Goal: Task Accomplishment & Management: Manage account settings

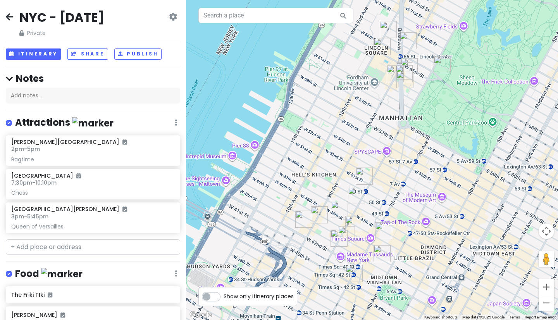
click at [12, 16] on icon at bounding box center [9, 17] width 7 height 6
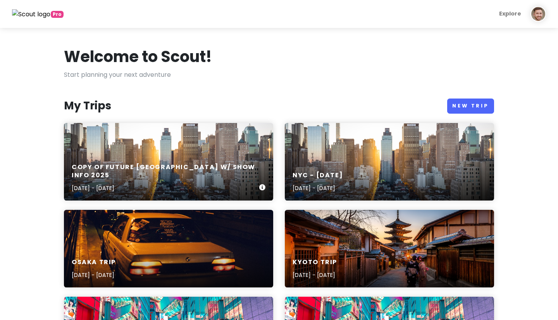
click at [144, 138] on div "Copy of Future NYC w/ Show Info 2025 Dec 6, 2025 - Dec 7, 2025" at bounding box center [168, 162] width 209 height 78
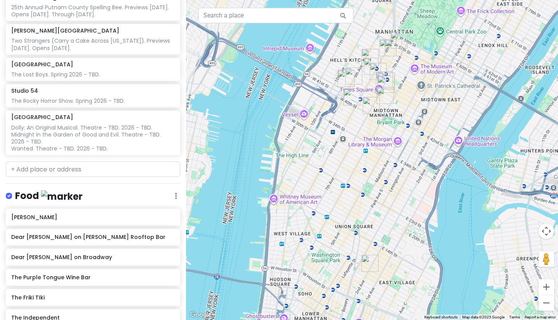
scroll to position [265, 0]
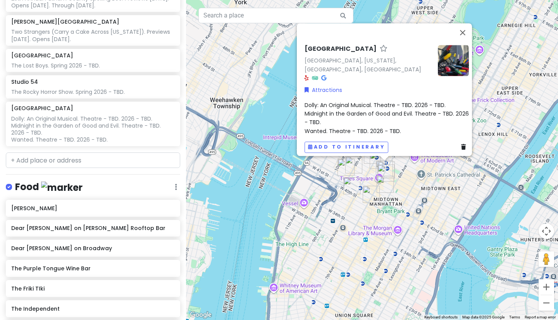
click at [404, 123] on div "Dolly: An Original Musical. Theatre - TBD. 2026 - TBD. Midnight in the Garden o…" at bounding box center [387, 117] width 164 height 35
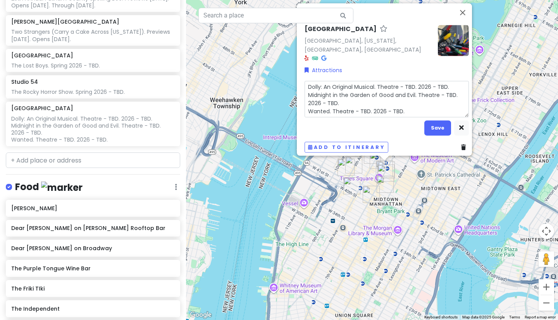
click at [410, 106] on textarea "Dolly: An Original Musical. Theatre - TBD. 2026 - TBD. Midnight in the Garden o…" at bounding box center [387, 99] width 164 height 36
type textarea "x"
type textarea "Dolly: An Original Musical. Theatre - TBD. 2026 - TBD. Midnight in the Garden o…"
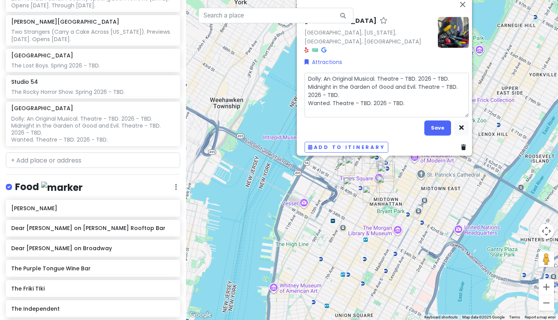
type textarea "x"
type textarea "Dolly: An Original Musical. Theatre - TBD. 2026 - TBD. Midnight in the Garden o…"
type textarea "x"
type textarea "Dolly: An Original Musical. Theatre - TBD. 2026 - TBD. Midnight in the Garden o…"
type textarea "x"
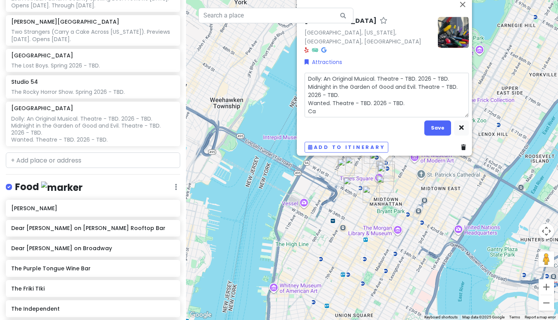
type textarea "Dolly: An Original Musical. Theatre - TBD. 2026 - TBD. Midnight in the Garden o…"
type textarea "x"
type textarea "Dolly: An Original Musical. Theatre - TBD. 2026 - TBD. Midnight in the Garden o…"
type textarea "x"
type textarea "Dolly: An Original Musical. Theatre - TBD. 2026 - TBD. Midnight in the Garden o…"
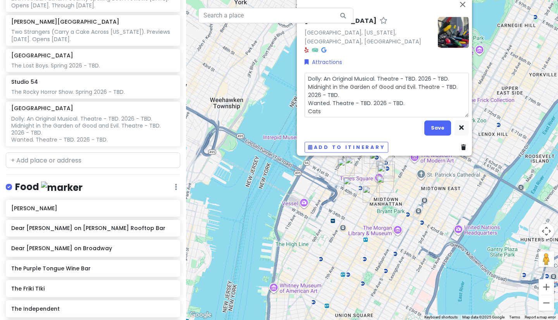
type textarea "x"
type textarea "Dolly: An Original Musical. Theatre - TBD. 2026 - TBD. Midnight in the Garden o…"
type textarea "x"
type textarea "Dolly: An Original Musical. Theatre - TBD. 2026 - TBD. Midnight in the Garden o…"
type textarea "x"
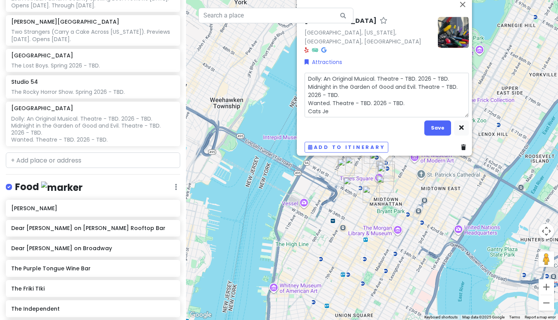
type textarea "Dolly: An Original Musical. Theatre - TBD. 2026 - TBD. Midnight in the Garden o…"
type textarea "x"
type textarea "Dolly: An Original Musical. Theatre - TBD. 2026 - TBD. Midnight in the Garden o…"
type textarea "x"
type textarea "Dolly: An Original Musical. Theatre - TBD. 2026 - TBD. Midnight in the Garden o…"
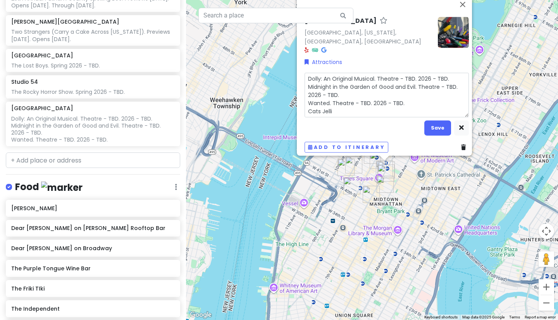
type textarea "x"
type textarea "Dolly: An Original Musical. Theatre - TBD. 2026 - TBD. Midnight in the Garden o…"
type textarea "x"
type textarea "Dolly: An Original Musical. Theatre - TBD. 2026 - TBD. Midnight in the Garden o…"
type textarea "x"
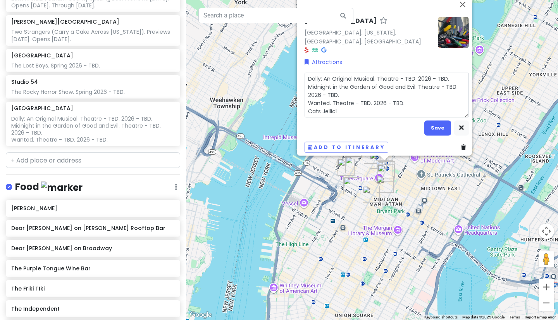
type textarea "Dolly: An Original Musical. Theatre - TBD. 2026 - TBD. Midnight in the Garden o…"
type textarea "x"
type textarea "Dolly: An Original Musical. Theatre - TBD. 2026 - TBD. Midnight in the Garden o…"
type textarea "x"
type textarea "Dolly: An Original Musical. Theatre - TBD. 2026 - TBD. Midnight in the Garden o…"
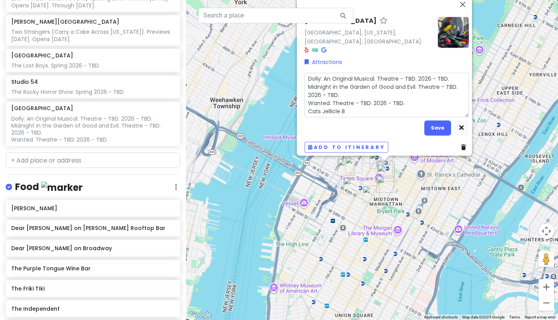
type textarea "x"
type textarea "Dolly: An Original Musical. Theatre - TBD. 2026 - TBD. Midnight in the Garden o…"
type textarea "x"
type textarea "Dolly: An Original Musical. Theatre - TBD. 2026 - TBD. Midnight in the Garden o…"
type textarea "x"
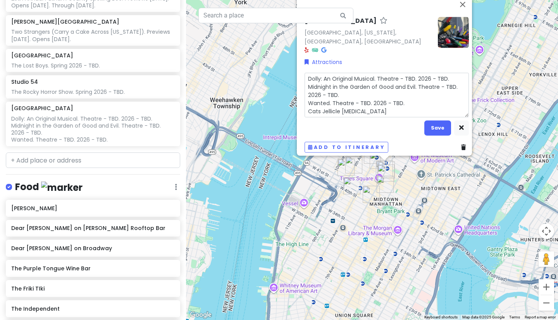
type textarea "Dolly: An Original Musical. Theatre - TBD. 2026 - TBD. Midnight in the Garden o…"
type textarea "x"
type textarea "Dolly: An Original Musical. Theatre - TBD. 2026 - TBD. Midnight in the Garden o…"
click at [316, 107] on textarea "Dolly: An Original Musical. Theatre - TBD. 2026 - TBD. Midnight in the Garden o…" at bounding box center [387, 94] width 164 height 45
click at [358, 108] on textarea "Dolly: An Original Musical. Theatre - TBD. 2026 - TBD. Midnight in the Garden o…" at bounding box center [387, 94] width 164 height 45
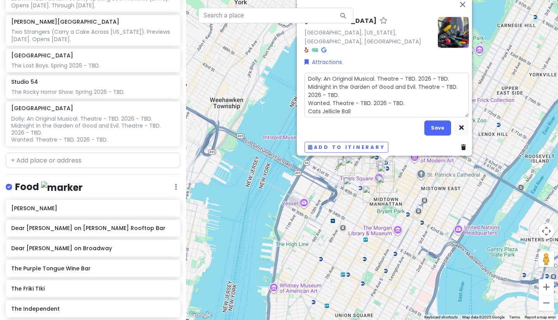
type textarea "x"
type textarea "Dolly: An Original Musical. Theatre - TBD. 2026 - TBD. Midnight in the Garden o…"
type textarea "x"
type textarea "Dolly: An Original Musical. Theatre - TBD. 2026 - TBD. Midnight in the Garden o…"
type textarea "x"
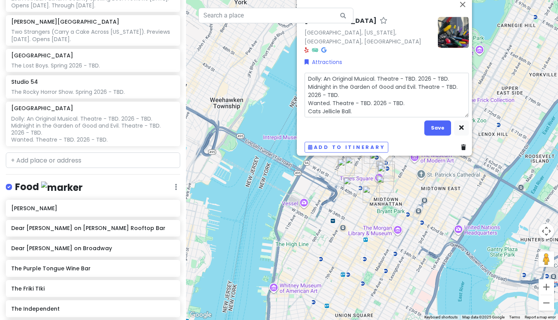
type textarea "Dolly: An Original Musical. Theatre - TBD. 2026 - TBD. Midnight in the Garden o…"
type textarea "x"
type textarea "Dolly: An Original Musical. Theatre - TBD. 2026 - TBD. Midnight in the Garden o…"
type textarea "x"
type textarea "Dolly: An Original Musical. Theatre - TBD. 2026 - TBD. Midnight in the Garden o…"
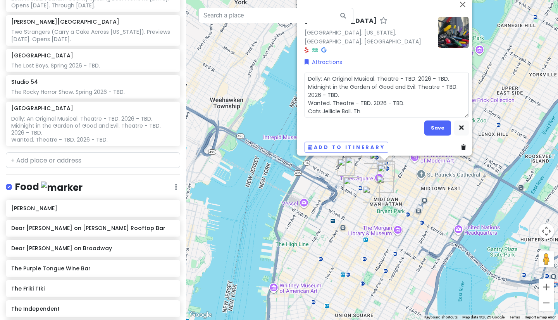
type textarea "x"
type textarea "Dolly: An Original Musical. Theatre - TBD. 2026 - TBD. Midnight in the Garden o…"
type textarea "x"
type textarea "Dolly: An Original Musical. Theatre - TBD. 2026 - TBD. Midnight in the Garden o…"
type textarea "x"
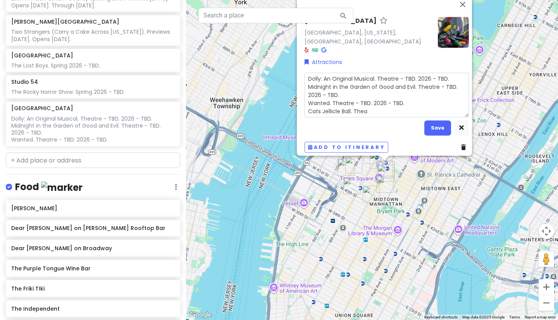
type textarea "Dolly: An Original Musical. Theatre - TBD. 2026 - TBD. Midnight in the Garden o…"
type textarea "x"
type textarea "Dolly: An Original Musical. Theatre - TBD. 2026 - TBD. Midnight in the Garden o…"
type textarea "x"
type textarea "Dolly: An Original Musical. Theatre - TBD. 2026 - TBD. Midnight in the Garden o…"
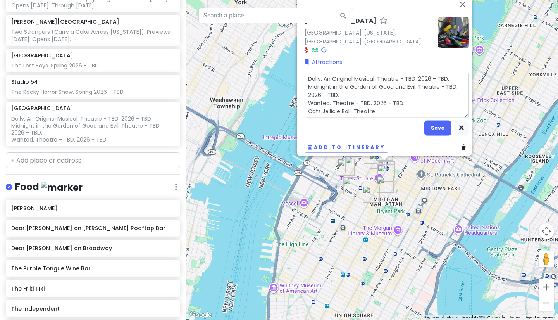
type textarea "x"
type textarea "Dolly: An Original Musical. Theatre - TBD. 2026 - TBD. Midnight in the Garden o…"
type textarea "x"
type textarea "Dolly: An Original Musical. Theatre - TBD. 2026 - TBD. Midnight in the Garden o…"
type textarea "x"
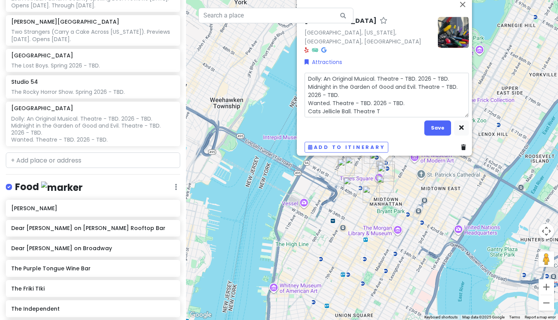
type textarea "Dolly: An Original Musical. Theatre - TBD. 2026 - TBD. Midnight in the Garden o…"
type textarea "x"
type textarea "Dolly: An Original Musical. Theatre - TBD. 2026 - TBD. Midnight in the Garden o…"
type textarea "x"
type textarea "Dolly: An Original Musical. Theatre - TBD. 2026 - TBD. Midnight in the Garden o…"
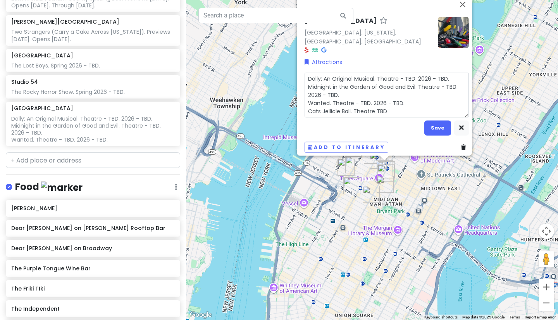
type textarea "x"
type textarea "Dolly: An Original Musical. Theatre - TBD. 2026 - TBD. Midnight in the Garden o…"
type textarea "x"
type textarea "Dolly: An Original Musical. Theatre - TBD. 2026 - TBD. Midnight in the Garden o…"
type textarea "x"
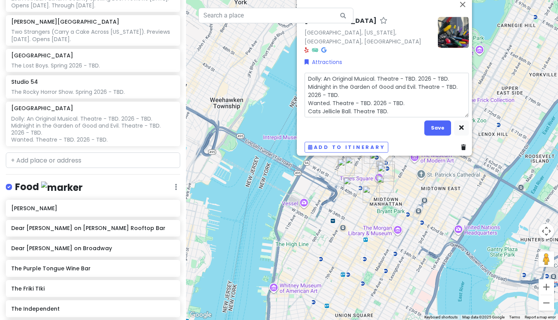
type textarea "Dolly: An Original Musical. Theatre - TBD. 2026 - TBD. Midnight in the Garden o…"
type textarea "x"
type textarea "Dolly: An Original Musical. Theatre - TBD. 2026 - TBD. Midnight in the Garden o…"
type textarea "x"
type textarea "Dolly: An Original Musical. Theatre - TBD. 2026 - TBD. Midnight in the Garden o…"
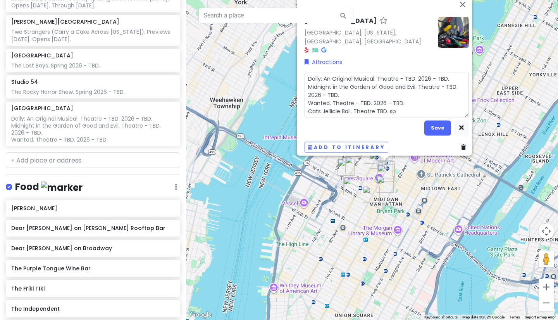
type textarea "x"
type textarea "Dolly: An Original Musical. Theatre - TBD. 2026 - TBD. Midnight in the Garden o…"
type textarea "x"
type textarea "Dolly: An Original Musical. Theatre - TBD. 2026 - TBD. Midnight in the Garden o…"
type textarea "x"
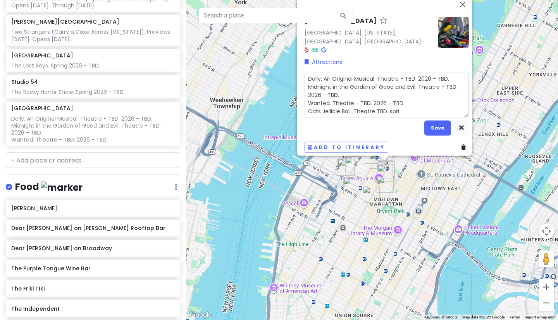
type textarea "Dolly: An Original Musical. Theatre - TBD. 2026 - TBD. Midnight in the Garden o…"
type textarea "x"
type textarea "Dolly: An Original Musical. Theatre - TBD. 2026 - TBD. Midnight in the Garden o…"
type textarea "x"
type textarea "Dolly: An Original Musical. Theatre - TBD. 2026 - TBD. Midnight in the Garden o…"
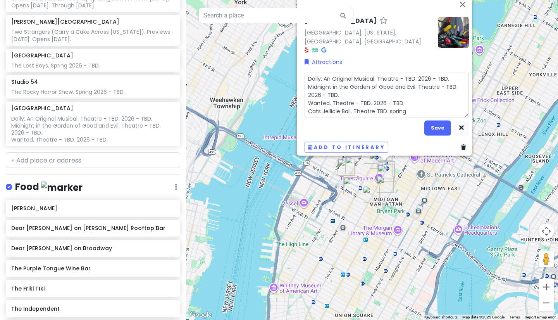
type textarea "x"
type textarea "Dolly: An Original Musical. Theatre - TBD. 2026 - TBD. Midnight in the Garden o…"
type textarea "x"
type textarea "Dolly: An Original Musical. Theatre - TBD. 2026 - TBD. Midnight in the Garden o…"
type textarea "x"
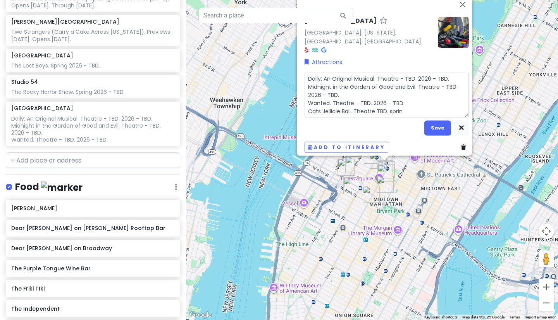
type textarea "Dolly: An Original Musical. Theatre - TBD. 2026 - TBD. Midnight in the Garden o…"
type textarea "x"
type textarea "Dolly: An Original Musical. Theatre - TBD. 2026 - TBD. Midnight in the Garden o…"
type textarea "x"
type textarea "Dolly: An Original Musical. Theatre - TBD. 2026 - TBD. Midnight in the Garden o…"
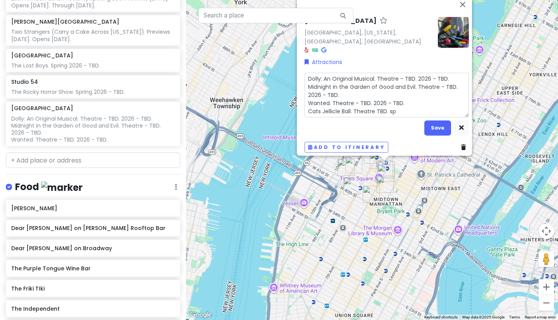
type textarea "x"
type textarea "Dolly: An Original Musical. Theatre - TBD. 2026 - TBD. Midnight in the Garden o…"
type textarea "x"
type textarea "Dolly: An Original Musical. Theatre - TBD. 2026 - TBD. Midnight in the Garden o…"
type textarea "x"
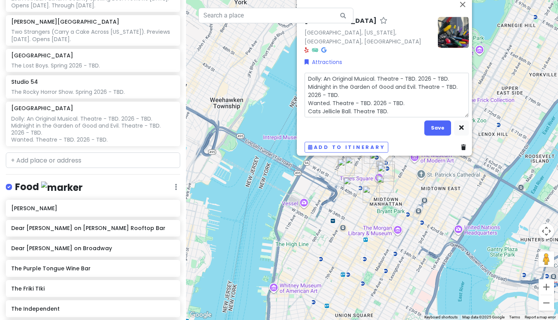
type textarea "Dolly: An Original Musical. Theatre - TBD. 2026 - TBD. Midnight in the Garden o…"
type textarea "x"
type textarea "Dolly: An Original Musical. Theatre - TBD. 2026 - TBD. Midnight in the Garden o…"
type textarea "x"
type textarea "Dolly: An Original Musical. Theatre - TBD. 2026 - TBD. Midnight in the Garden o…"
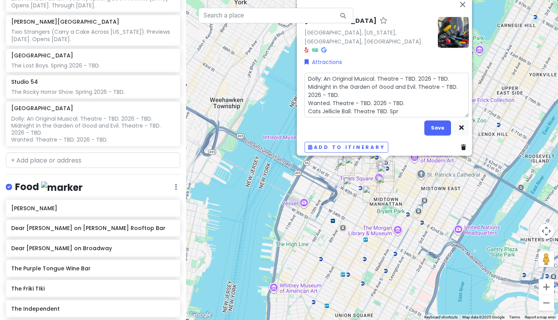
type textarea "x"
type textarea "Dolly: An Original Musical. Theatre - TBD. 2026 - TBD. Midnight in the Garden o…"
type textarea "x"
type textarea "Dolly: An Original Musical. Theatre - TBD. 2026 - TBD. Midnight in the Garden o…"
type textarea "x"
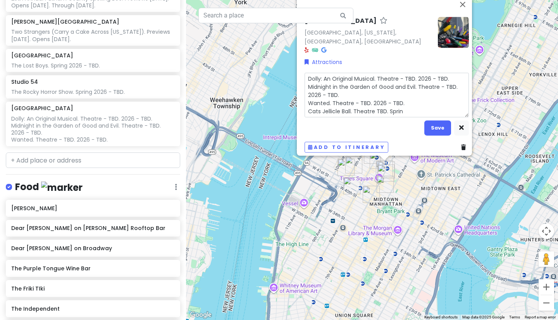
type textarea "Dolly: An Original Musical. Theatre - TBD. 2026 - TBD. Midnight in the Garden o…"
type textarea "x"
type textarea "Dolly: An Original Musical. Theatre - TBD. 2026 - TBD. Midnight in the Garden o…"
type textarea "x"
type textarea "Dolly: An Original Musical. Theatre - TBD. 2026 - TBD. Midnight in the Garden o…"
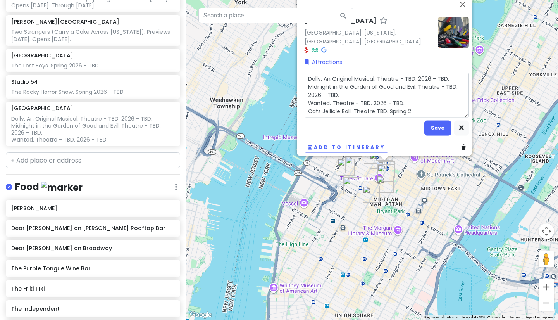
type textarea "x"
type textarea "Dolly: An Original Musical. Theatre - TBD. 2026 - TBD. Midnight in the Garden o…"
type textarea "x"
type textarea "Dolly: An Original Musical. Theatre - TBD. 2026 - TBD. Midnight in the Garden o…"
type textarea "x"
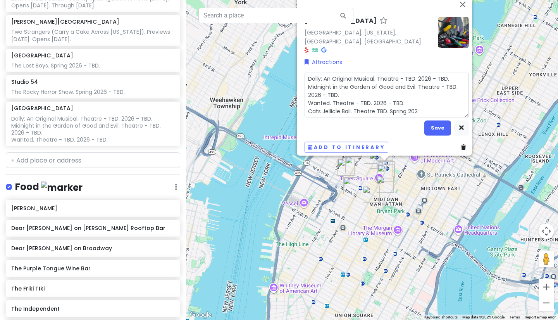
type textarea "Dolly: An Original Musical. Theatre - TBD. 2026 - TBD. Midnight in the Garden o…"
type textarea "x"
type textarea "Dolly: An Original Musical. Theatre - TBD. 2026 - TBD. Midnight in the Garden o…"
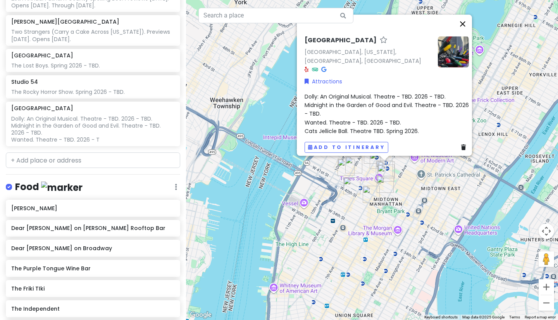
click at [465, 28] on button "Close" at bounding box center [462, 23] width 19 height 19
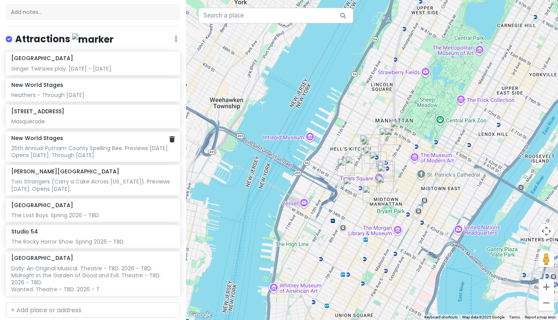
scroll to position [39, 0]
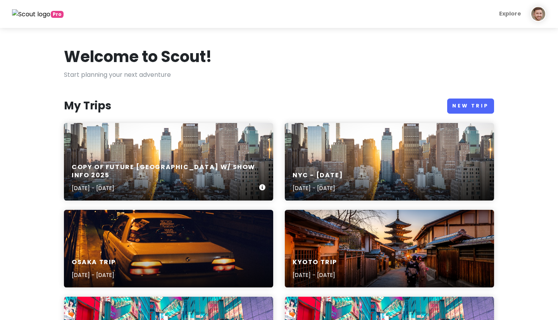
scroll to position [143, 0]
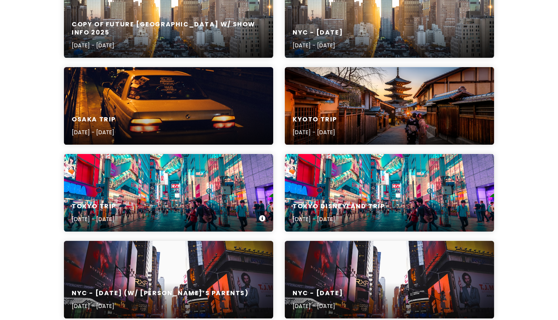
click at [152, 191] on div "Tokyo Trip [DATE] - [DATE]" at bounding box center [168, 193] width 209 height 78
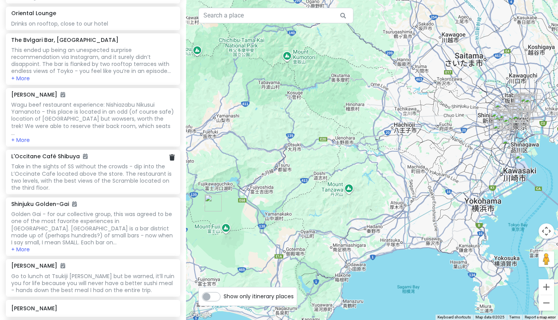
scroll to position [1278, 0]
click at [55, 304] on h6 "[PERSON_NAME]" at bounding box center [90, 307] width 158 height 7
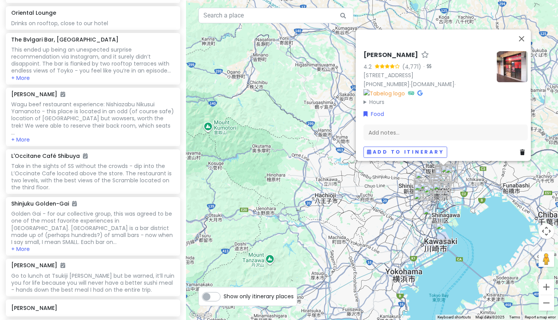
click at [515, 66] on img at bounding box center [512, 66] width 31 height 31
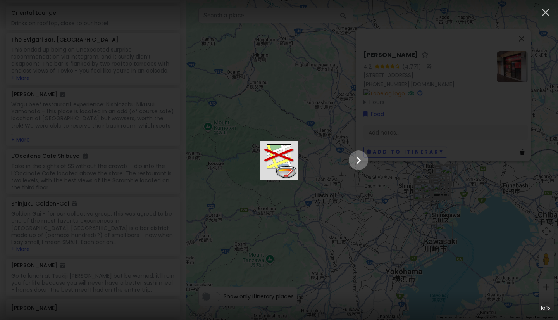
click at [366, 160] on icon "Show slide 2 of 5" at bounding box center [358, 160] width 15 height 19
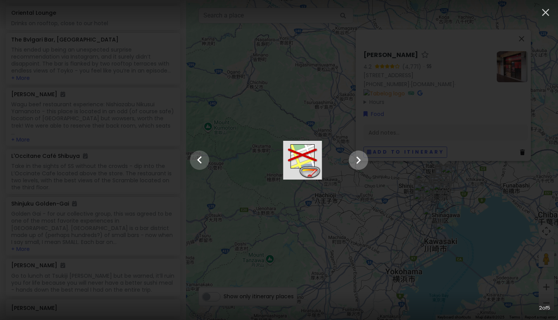
click at [366, 160] on icon "Show slide 3 of 5" at bounding box center [358, 160] width 15 height 19
click at [366, 159] on icon "Show slide 4 of 5" at bounding box center [358, 160] width 15 height 19
click at [366, 159] on icon "Show slide 5 of 5" at bounding box center [358, 160] width 15 height 19
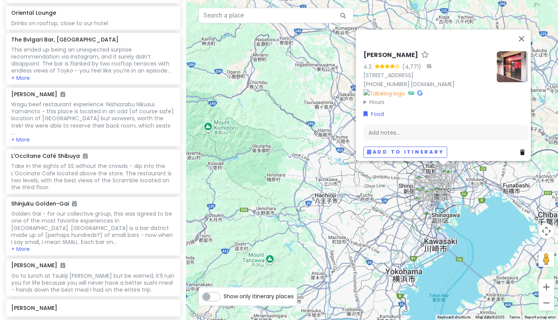
click at [286, 185] on div "Ichiran Ramen 4.2 (4,771) · 7-chōme-1-1 Ueno, [GEOGRAPHIC_DATA], [GEOGRAPHIC_DA…" at bounding box center [372, 160] width 372 height 320
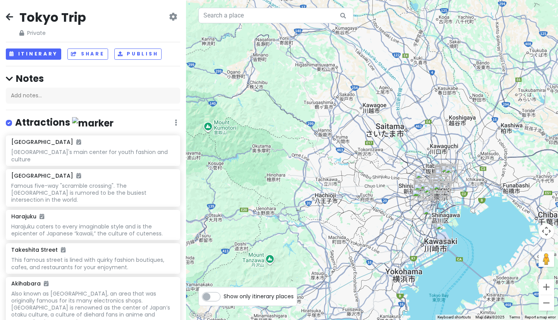
scroll to position [0, 0]
click at [8, 18] on icon at bounding box center [9, 17] width 7 height 6
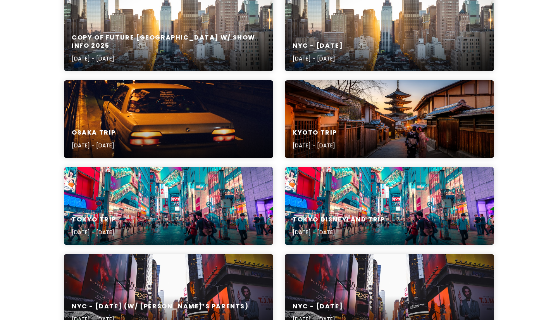
scroll to position [132, 0]
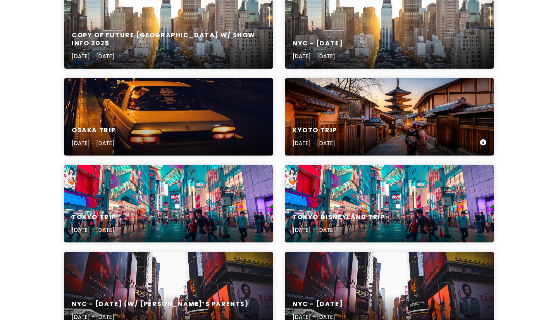
click at [326, 109] on div "Kyoto Trip [DATE] - [DATE]" at bounding box center [389, 117] width 209 height 78
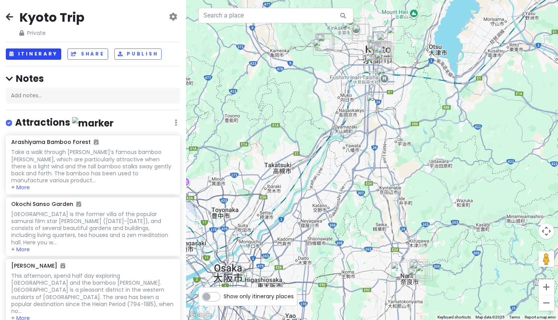
click at [33, 52] on button "Itinerary" at bounding box center [33, 53] width 55 height 11
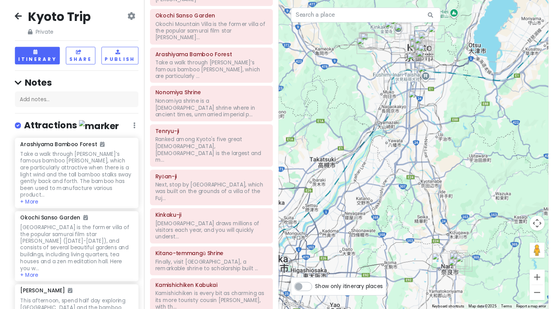
scroll to position [377, 0]
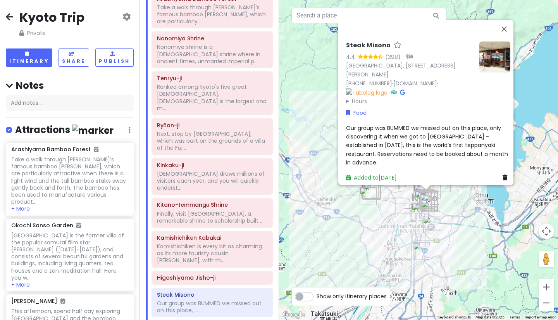
click at [405, 95] on icon at bounding box center [402, 91] width 5 height 5
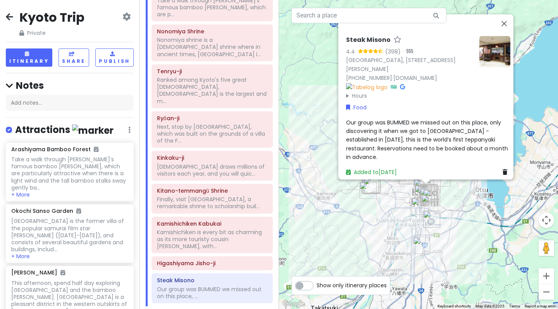
click at [396, 138] on span "Our group was BUMMED we missed out on this place, only discovering it when we g…" at bounding box center [428, 139] width 164 height 43
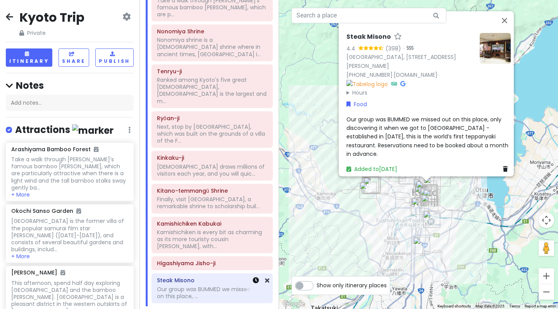
click at [253, 277] on icon at bounding box center [256, 280] width 6 height 6
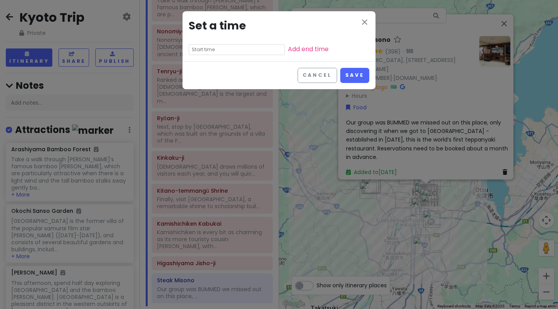
click at [217, 49] on input "text" at bounding box center [237, 49] width 96 height 11
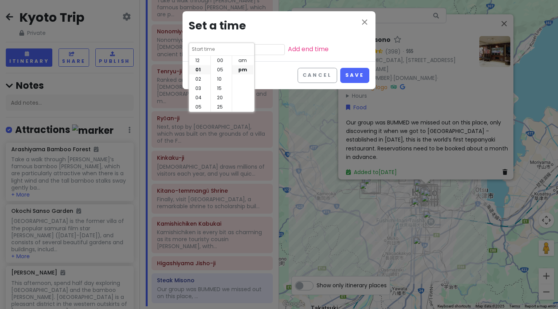
scroll to position [56, 0]
click at [200, 86] on li "07" at bounding box center [199, 87] width 21 height 9
type input "7:55 pm"
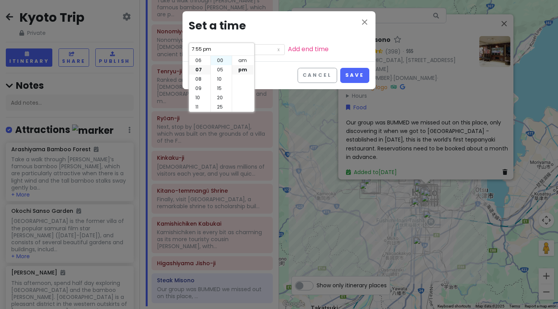
click at [222, 58] on li "00" at bounding box center [221, 60] width 21 height 9
type input "7:00 pm"
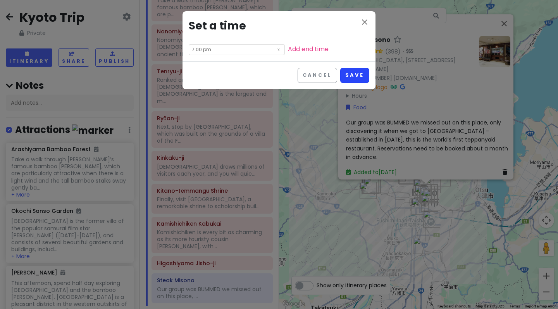
click at [355, 74] on button "Save" at bounding box center [354, 75] width 29 height 15
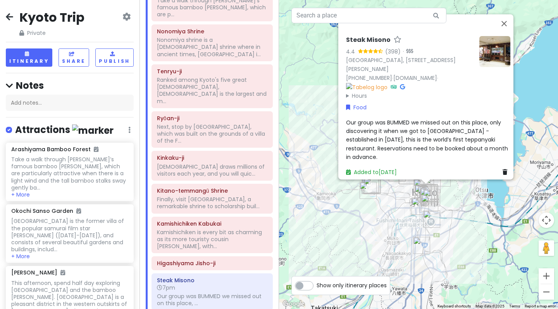
click at [396, 203] on div "Steak Misono 4.4 (398) · [GEOGRAPHIC_DATA], [STREET_ADDRESS][PERSON_NAME] [PHON…" at bounding box center [418, 154] width 279 height 309
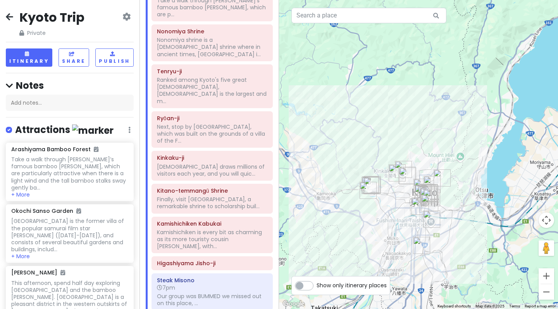
click at [396, 203] on div at bounding box center [418, 154] width 279 height 309
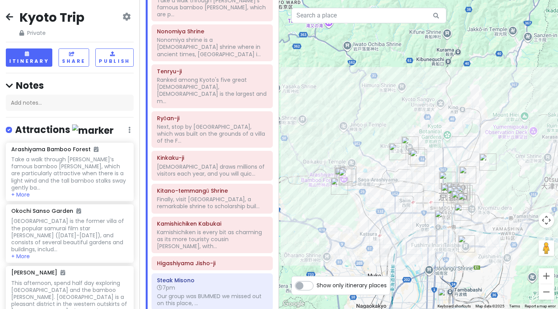
click at [400, 178] on div at bounding box center [418, 154] width 279 height 309
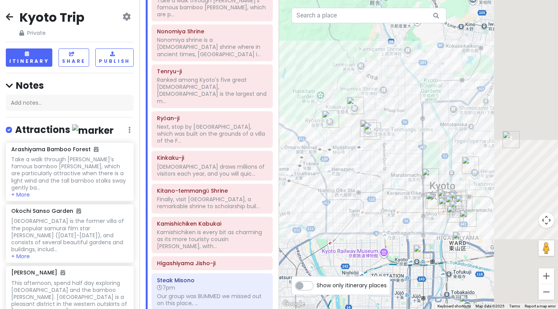
drag, startPoint x: 445, startPoint y: 207, endPoint x: 348, endPoint y: 176, distance: 101.1
click at [348, 176] on div at bounding box center [418, 154] width 279 height 309
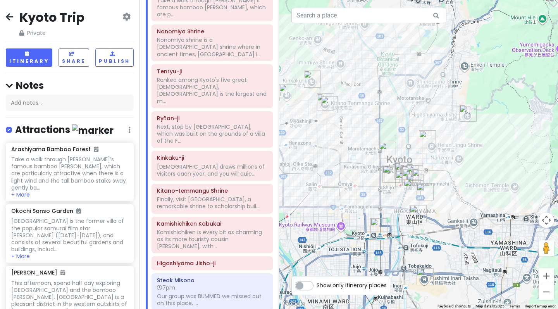
click at [429, 170] on img "Gion" at bounding box center [420, 177] width 17 height 17
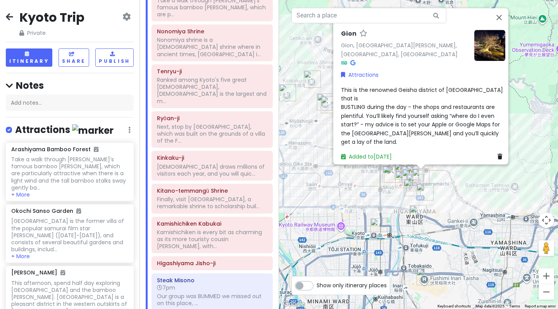
click at [429, 170] on img "Gion" at bounding box center [420, 177] width 17 height 17
click at [453, 183] on div "To navigate, press the arrow keys. [GEOGRAPHIC_DATA], [GEOGRAPHIC_DATA][PERSON_…" at bounding box center [418, 154] width 279 height 309
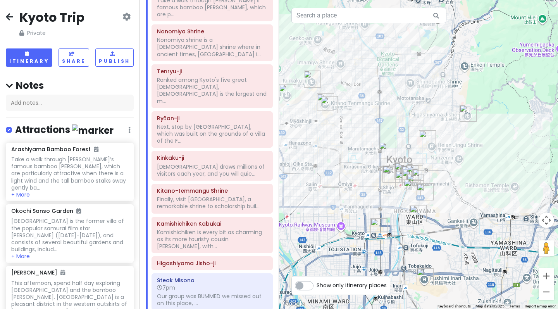
click at [453, 183] on div at bounding box center [418, 154] width 279 height 309
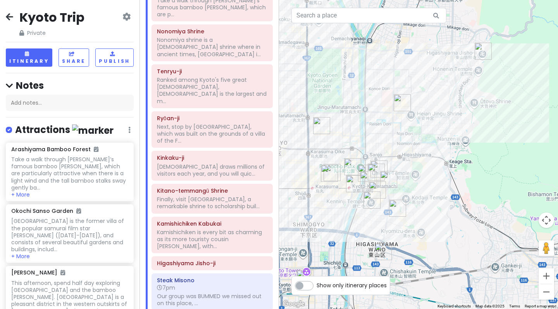
click at [427, 157] on div at bounding box center [418, 154] width 279 height 309
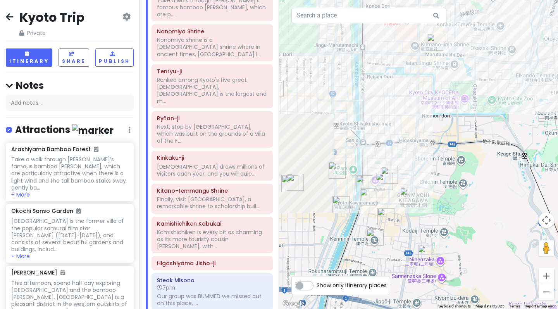
drag, startPoint x: 362, startPoint y: 157, endPoint x: 422, endPoint y: 142, distance: 62.6
click at [422, 142] on div at bounding box center [418, 154] width 279 height 309
click at [336, 172] on img "Steak Misono" at bounding box center [338, 169] width 17 height 17
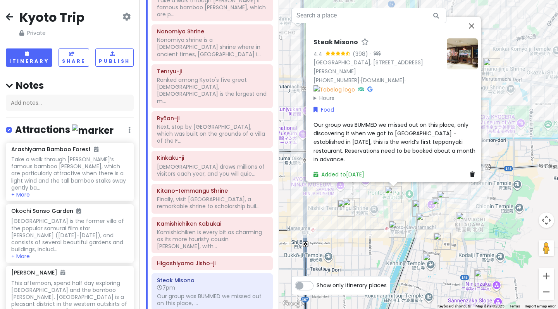
click at [546, 290] on button "Zoom out" at bounding box center [547, 292] width 16 height 16
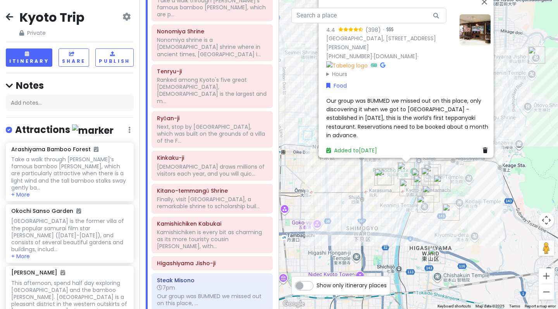
click at [546, 290] on button "Zoom out" at bounding box center [547, 292] width 16 height 16
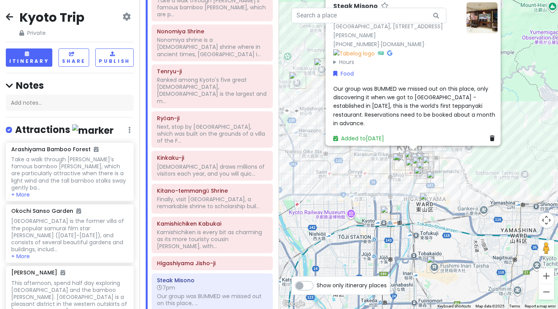
click at [446, 189] on div "Steak Misono 4.4 (398) · [GEOGRAPHIC_DATA], [STREET_ADDRESS][PERSON_NAME] [PHON…" at bounding box center [418, 154] width 279 height 309
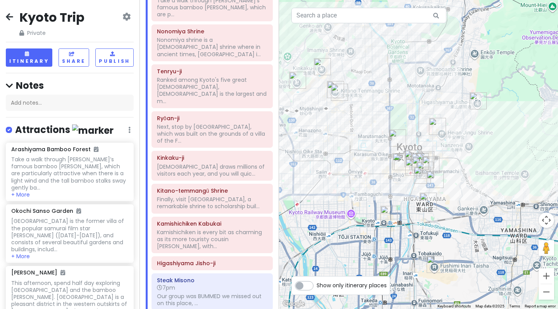
click at [446, 189] on div at bounding box center [418, 154] width 279 height 309
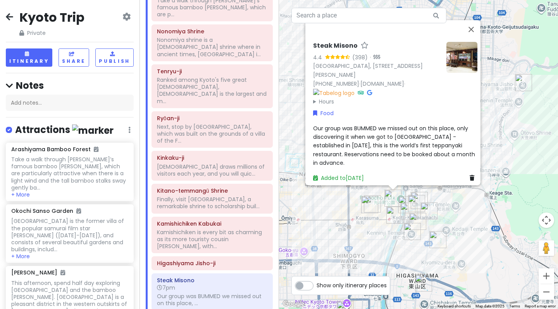
click at [437, 153] on span "Our group was BUMMED we missed out on this place, only discovering it when we g…" at bounding box center [395, 145] width 164 height 43
type textarea "x"
click at [380, 87] on link "[DOMAIN_NAME]" at bounding box center [382, 83] width 44 height 8
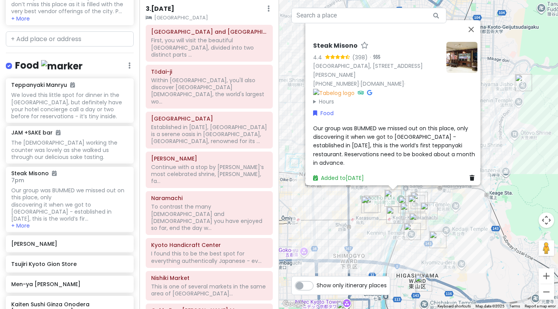
scroll to position [1361, 0]
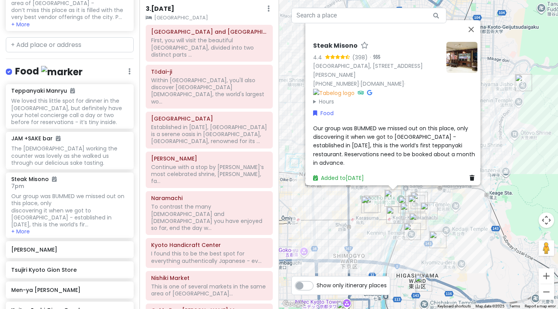
type input "tempura yasaka"
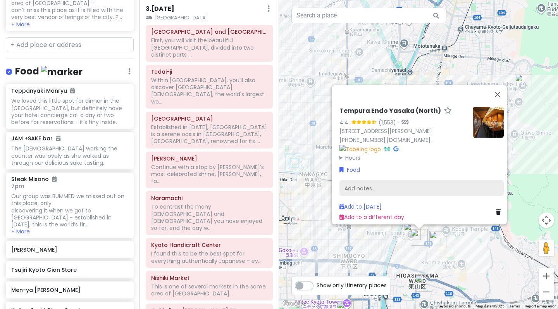
click at [355, 183] on div "Add notes..." at bounding box center [422, 188] width 164 height 16
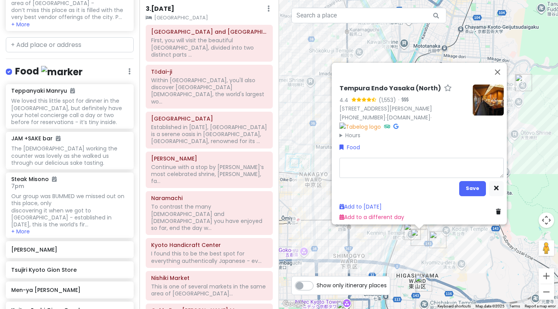
type textarea "x"
type textarea "Seat type: Counter Seat (13% service charge) Omakase Course Menu Selected: 22 0…"
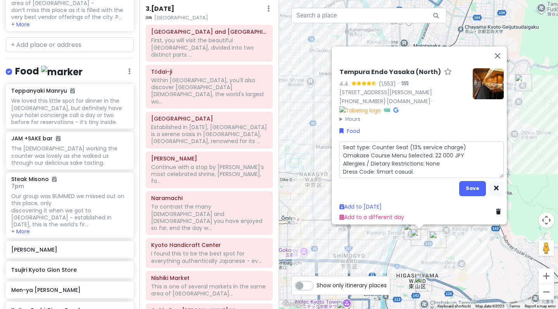
click at [456, 150] on textarea "Seat type: Counter Seat (13% service charge) Omakase Course Menu Selected: 22 0…" at bounding box center [422, 159] width 164 height 36
click at [462, 150] on textarea "Seat type: Counter Seat (13% service charge) Omakase Course Menu Selected: 22 0…" at bounding box center [422, 159] width 164 height 36
type textarea "x"
type textarea "Seat type: Counter Seat (13% service charge) Omakase Course Menu Selected: 22 0…"
type textarea "x"
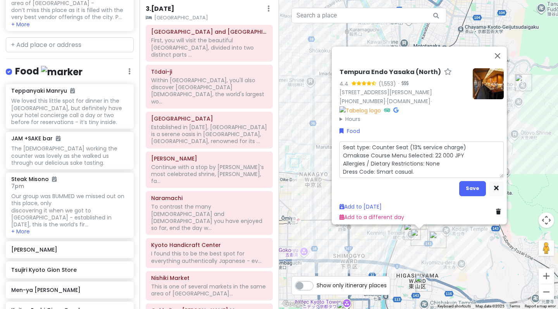
type textarea "Seat type: Counter Seat (13% service charge) Omakase Course Menu Selected: 22 0…"
type textarea "x"
type textarea "Seat type: Counter Seat (13% service charge) Omakase Course Menu Selected: 22 0…"
type textarea "x"
type textarea "Seat type: Counter Seat (13% service charge) Omakase Course Menu Selected: 22 0…"
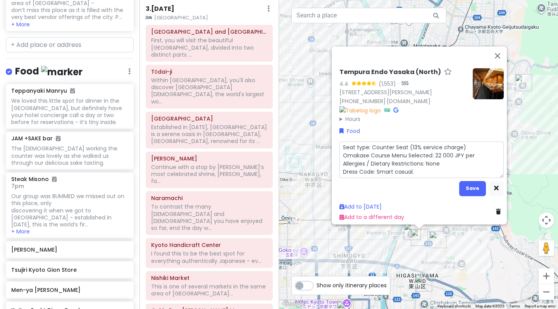
type textarea "x"
type textarea "Seat type: Counter Seat (13% service charge) Omakase Course Menu Selected: 22 0…"
type textarea "x"
type textarea "Seat type: Counter Seat (13% service charge) Omakase Course Menu Selected: 22 0…"
type textarea "x"
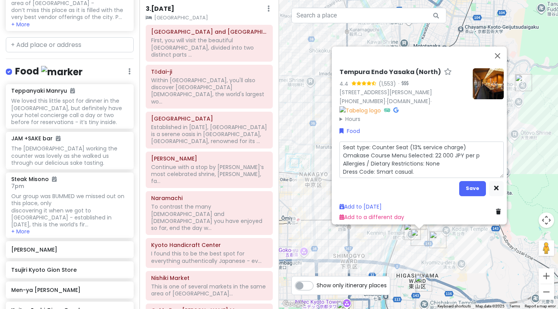
type textarea "Seat type: Counter Seat (13% service charge) Omakase Course Menu Selected: 22 0…"
type textarea "x"
type textarea "Seat type: Counter Seat (13% service charge) Omakase Course Menu Selected: 22 0…"
type textarea "x"
type textarea "Seat type: Counter Seat (13% service charge) Omakase Course Menu Selected: 22 0…"
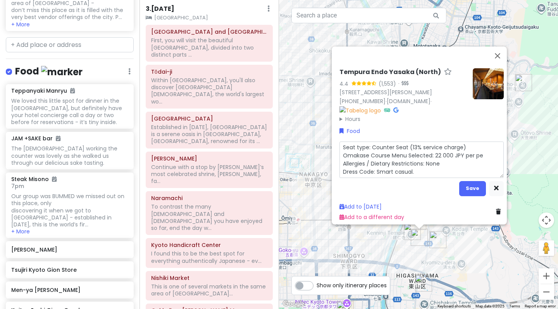
type textarea "x"
type textarea "Seat type: Counter Seat (13% service charge) Omakase Course Menu Selected: 22 0…"
type textarea "x"
type textarea "Seat type: Counter Seat (13% service charge) Omakase Course Menu Selected: 22 0…"
type textarea "x"
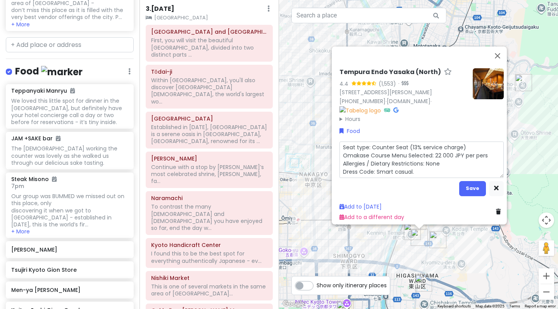
type textarea "Seat type: Counter Seat (13% service charge) Omakase Course Menu Selected: 22 0…"
type textarea "x"
type textarea "Seat type: Counter Seat (13% service charge) Omakase Course Menu Selected: 22 0…"
type textarea "x"
type textarea "Seat type: Counter Seat (13% service charge) Omakase Course Menu Selected: 22 0…"
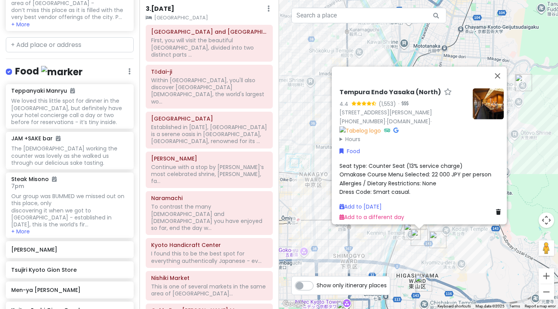
click at [485, 170] on span "Seat type: Counter Seat (13% service charge) Omakase Course Menu Selected: 22 0…" at bounding box center [416, 179] width 152 height 34
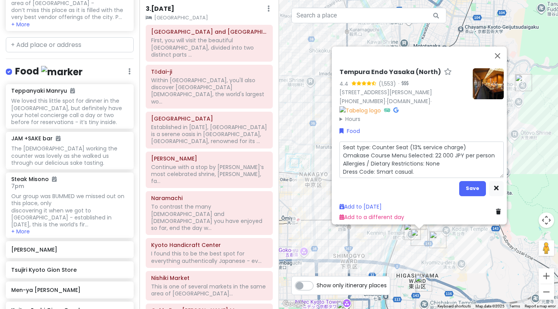
click at [493, 152] on textarea "Seat type: Counter Seat (13% service charge) Omakase Course Menu Selected: 22 0…" at bounding box center [422, 159] width 164 height 36
type textarea "x"
type textarea "Seat type: Counter Seat (13% service charge) Omakase Course Menu Selected: 22 0…"
type textarea "x"
type textarea "Seat type: Counter Seat (13% service charge) Omakase Course Menu Selected: 22 0…"
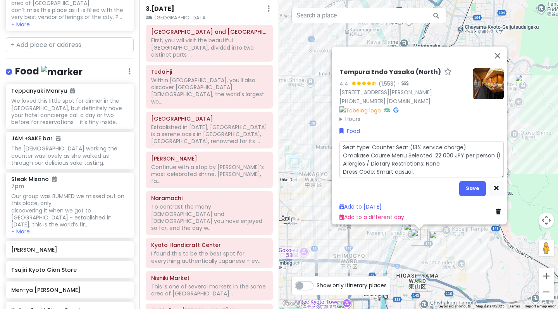
type textarea "x"
type textarea "Seat type: Counter Seat (13% service charge) Omakase Course Menu Selected: 22 0…"
type textarea "x"
type textarea "Seat type: Counter Seat (13% service charge) Omakase Course Menu Selected: 22 0…"
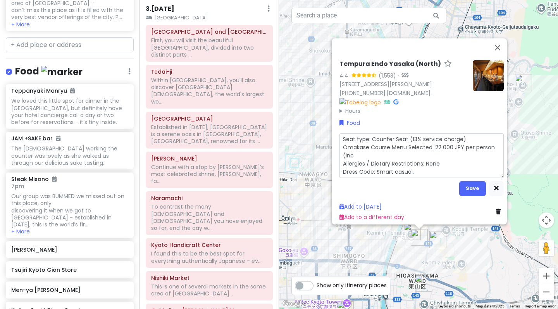
type textarea "x"
type textarea "Seat type: Counter Seat (13% service charge) Omakase Course Menu Selected: 22 0…"
type textarea "x"
type textarea "Seat type: Counter Seat (13% service charge) Omakase Course Menu Selected: 22 0…"
type textarea "x"
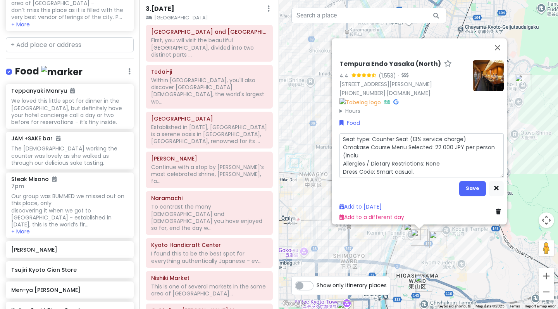
type textarea "Seat type: Counter Seat (13% service charge) Omakase Course Menu Selected: 22 0…"
type textarea "x"
type textarea "Seat type: Counter Seat (13% service charge) Omakase Course Menu Selected: 22 0…"
type textarea "x"
type textarea "Seat type: Counter Seat (13% service charge) Omakase Course Menu Selected: 22 0…"
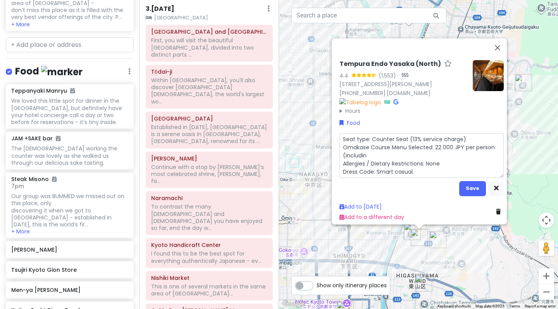
type textarea "x"
type textarea "Seat type: Counter Seat (13% service charge) Omakase Course Menu Selected: 22 0…"
type textarea "x"
type textarea "Seat type: Counter Seat (13% service charge) Omakase Course Menu Selected: 22 0…"
type textarea "x"
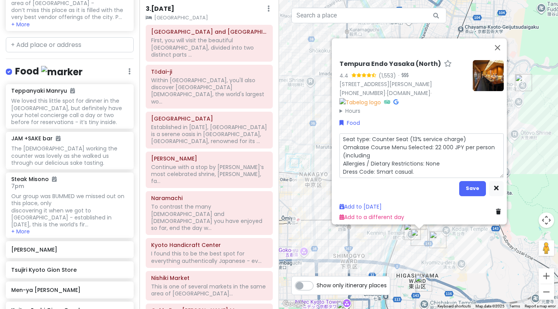
type textarea "Seat type: Counter Seat (13% service charge) Omakase Course Menu Selected: 22 0…"
type textarea "x"
type textarea "Seat type: Counter Seat (13% service charge) Omakase Course Menu Selected: 22 0…"
type textarea "x"
type textarea "Seat type: Counter Seat (13% service charge) Omakase Course Menu Selected: 22 0…"
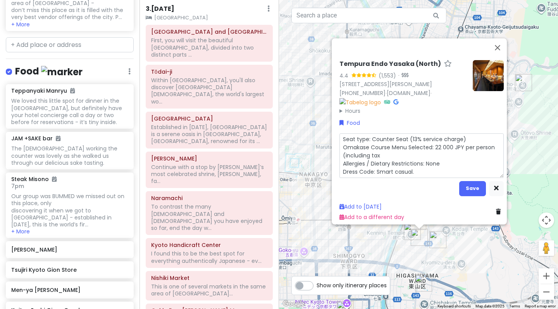
type textarea "x"
type textarea "Seat type: Counter Seat (13% service charge) Omakase Course Menu Selected: 22 0…"
drag, startPoint x: 442, startPoint y: 158, endPoint x: 336, endPoint y: 159, distance: 105.8
click at [340, 159] on textarea "Seat type: Counter Seat (13% service charge) Omakase Course Menu Selected: 22 0…" at bounding box center [422, 155] width 164 height 45
type textarea "x"
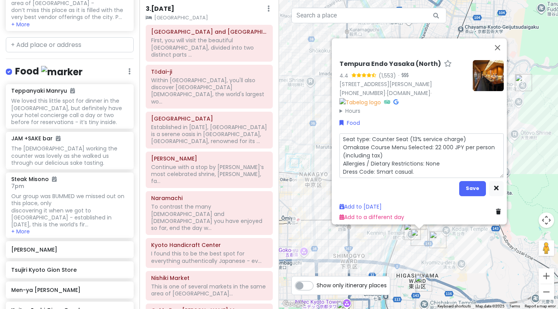
type textarea "Seat type: Counter Seat (13% service charge) Omakase Course Menu Selected: 22 0…"
type textarea "x"
type textarea "Seat type: Counter Seat (13% service charge) Omakase Course Menu Selected: 22 0…"
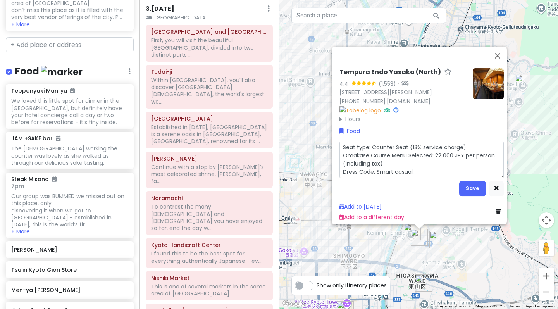
type textarea "x"
type textarea "Seat type: Counter Seat (13% service charge) Omakase Course Menu Selected: 22 0…"
type textarea "x"
type textarea "Seat type: Counter Seat (13% service charge) Omakase Course Menu Selected: 22 0…"
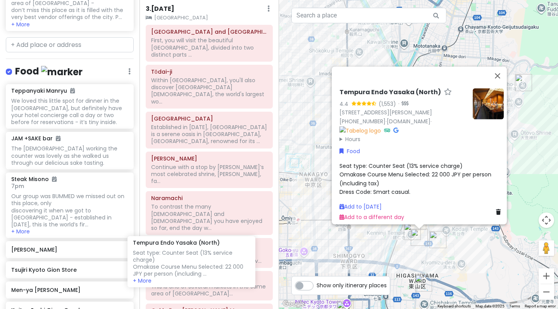
scroll to position [1361, 0]
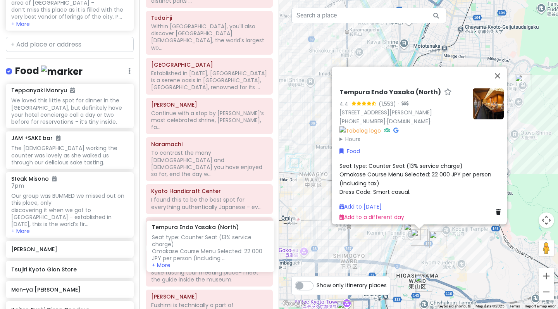
drag, startPoint x: 71, startPoint y: 258, endPoint x: 212, endPoint y: 239, distance: 142.3
click at [212, 239] on div "Kyoto Trip Private Change Dates Make a Copy Delete Trip Give Feedback 💡 Support…" at bounding box center [279, 154] width 558 height 309
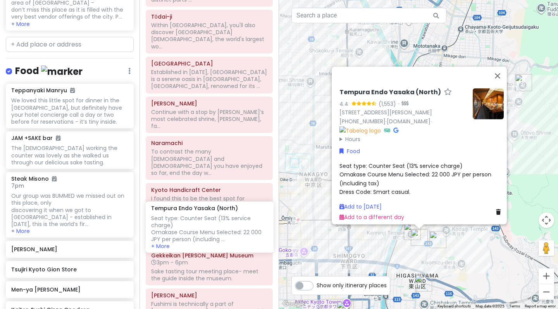
scroll to position [716, 0]
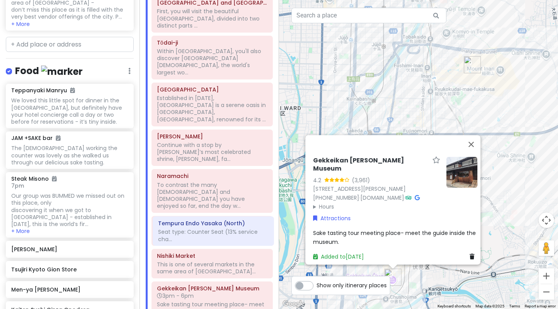
scroll to position [722, 0]
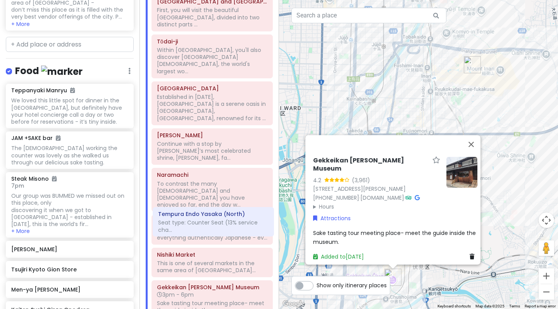
drag, startPoint x: 194, startPoint y: 265, endPoint x: 195, endPoint y: 226, distance: 39.6
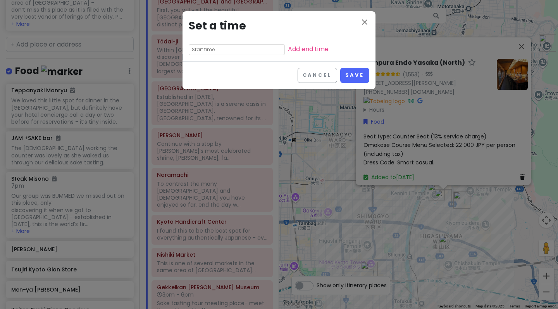
click at [208, 52] on input "text" at bounding box center [237, 49] width 96 height 11
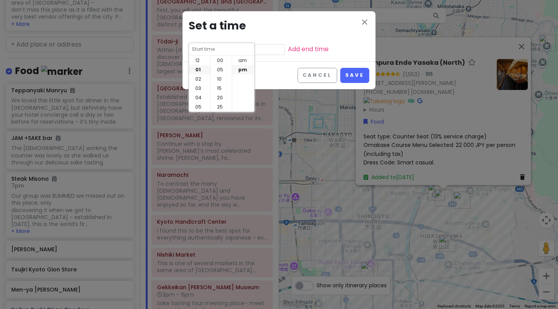
scroll to position [56, 0]
click at [200, 102] on li "07" at bounding box center [199, 101] width 21 height 9
type input "7:55 pm"
click at [219, 60] on li "30" at bounding box center [221, 60] width 21 height 9
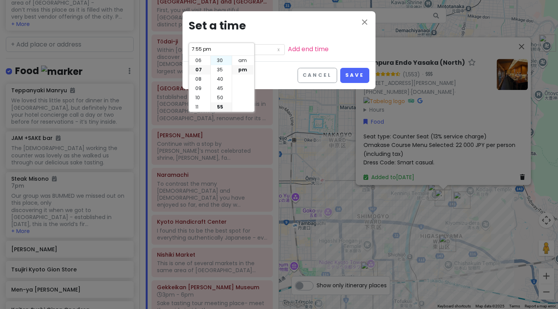
type input "7:30 pm"
click at [360, 72] on button "Save" at bounding box center [354, 75] width 29 height 15
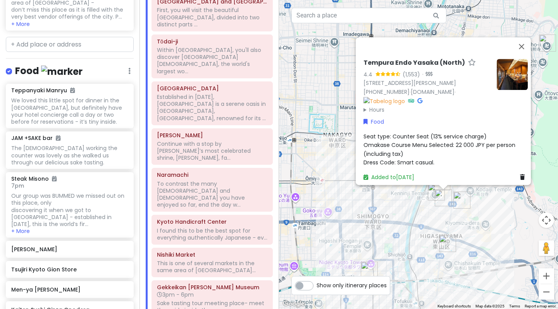
click at [337, 220] on div "Tempura Endo Yasaka (North) 4.4 (1,553) · [STREET_ADDRESS][PERSON_NAME] [PHONE_…" at bounding box center [418, 154] width 279 height 309
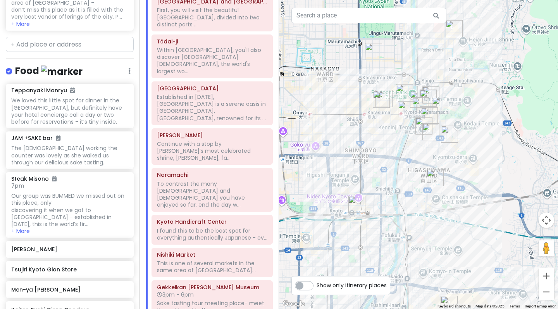
drag, startPoint x: 416, startPoint y: 210, endPoint x: 403, endPoint y: 142, distance: 69.5
click at [403, 142] on div at bounding box center [418, 154] width 279 height 309
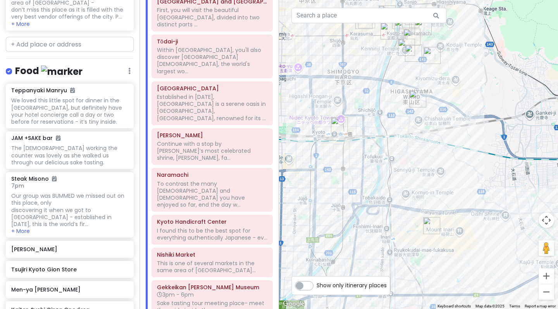
drag, startPoint x: 397, startPoint y: 168, endPoint x: 377, endPoint y: 78, distance: 92.9
click at [377, 78] on div at bounding box center [418, 154] width 279 height 309
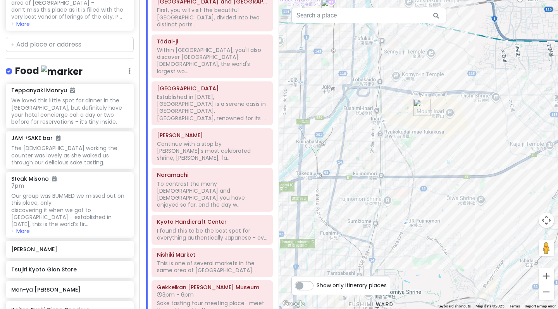
drag, startPoint x: 380, startPoint y: 145, endPoint x: 374, endPoint y: 38, distance: 107.5
click at [374, 38] on div at bounding box center [418, 154] width 279 height 309
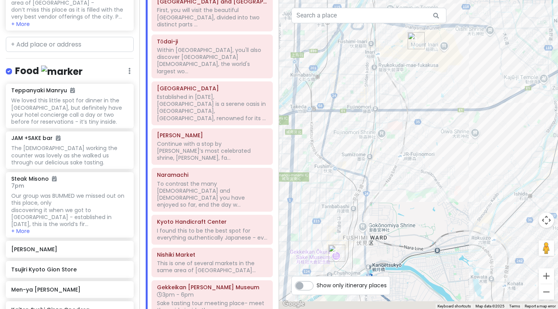
drag, startPoint x: 421, startPoint y: 150, endPoint x: 409, endPoint y: 38, distance: 112.3
click at [409, 39] on div at bounding box center [418, 154] width 279 height 309
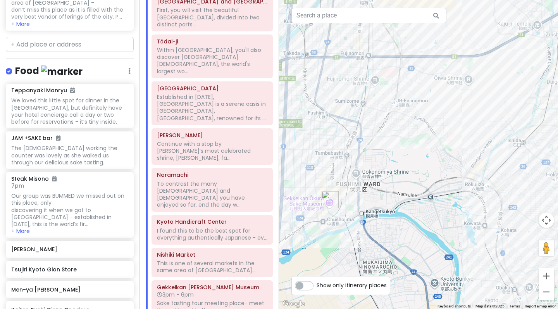
click at [330, 201] on img "Gekkeikan Ōkura Sake Museum" at bounding box center [330, 199] width 17 height 17
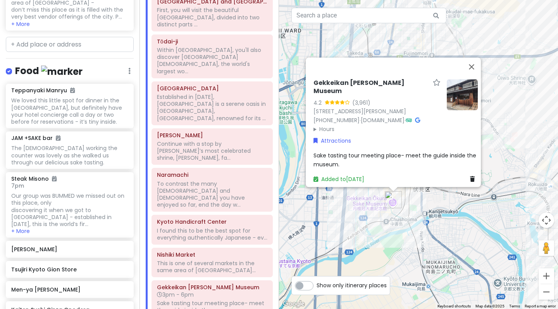
click at [420, 117] on icon at bounding box center [417, 119] width 5 height 5
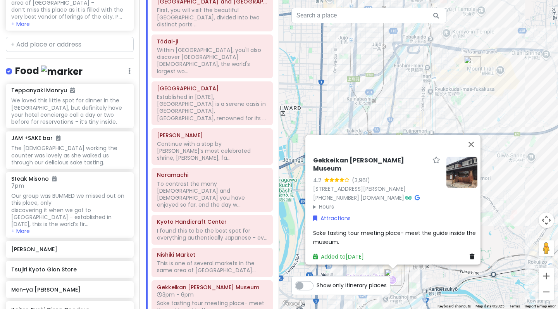
click at [368, 236] on div "Sake tasting tour meeting place- meet the guide inside the museum." at bounding box center [395, 237] width 164 height 17
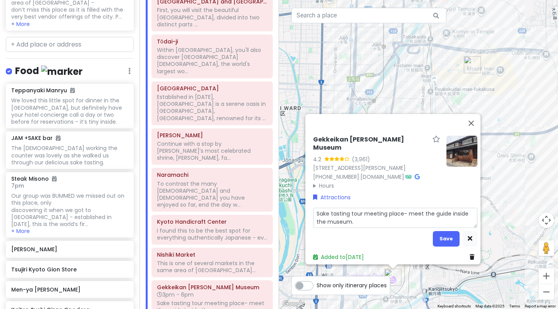
click at [369, 218] on textarea "Sake tasting tour meeting place- meet the guide inside the museum." at bounding box center [395, 218] width 164 height 20
type textarea "x"
type textarea "Sake tasting tour meeting place- meet the guide inside the museum."
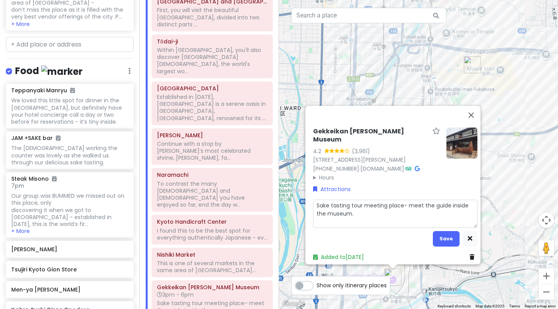
type textarea "x"
type textarea "Sake tasting tour meeting place- meet the guide inside the museum. 3"
type textarea "x"
type textarea "Sake tasting tour meeting place- meet the guide inside the museum. 30"
type textarea "x"
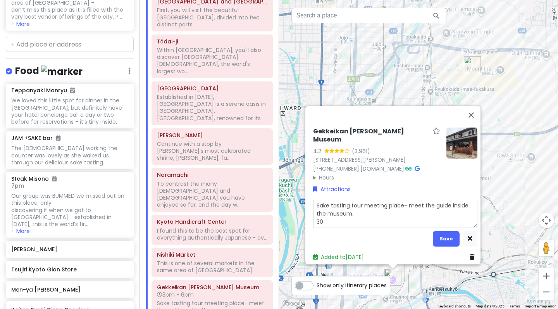
type textarea "Sake tasting tour meeting place- meet the guide inside the museum. 30"
type textarea "x"
type textarea "Sake tasting tour meeting place- meet the guide inside the museum. 30 m"
type textarea "x"
type textarea "Sake tasting tour meeting place- meet the guide inside the museum. 30 mi"
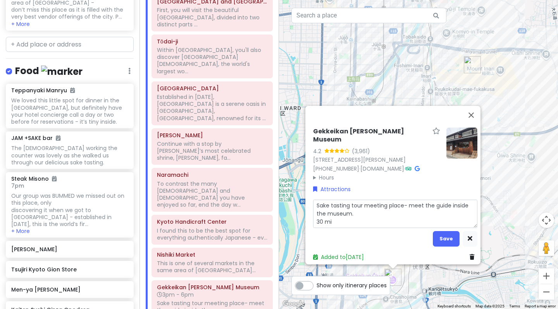
type textarea "x"
type textarea "Sake tasting tour meeting place- meet the guide inside the museum. 30 min"
type textarea "x"
type textarea "Sake tasting tour meeting place- meet the guide inside the museum. 30 min"
type textarea "x"
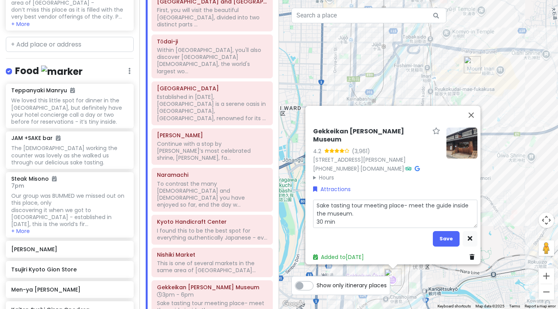
type textarea "Sake tasting tour meeting place- meet the guide inside the museum. 30 min t"
type textarea "x"
type textarea "Sake tasting tour meeting place- meet the guide inside the museum. 30 min tr"
type textarea "x"
type textarea "Sake tasting tour meeting place- meet the guide inside the museum. 30 min tra"
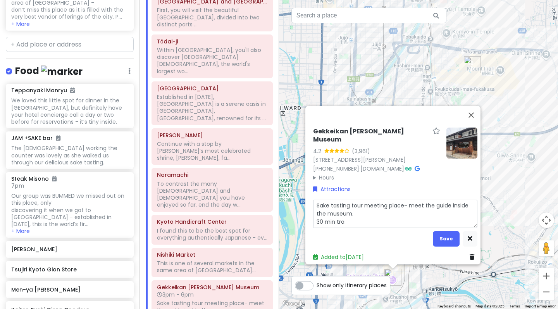
type textarea "x"
type textarea "Sake tasting tour meeting place- meet the guide inside the museum. 30 min trai"
type textarea "x"
type textarea "Sake tasting tour meeting place- meet the guide inside the museum. 30 min train"
type textarea "x"
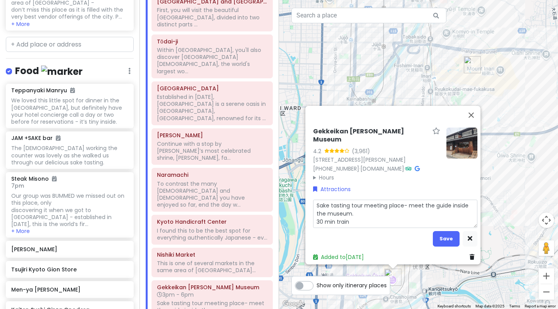
type textarea "Sake tasting tour meeting place- meet the guide inside the museum. 30 min train"
type textarea "x"
type textarea "Sake tasting tour meeting place- meet the guide inside the museum. 30 min train…"
type textarea "x"
type textarea "Sake tasting tour meeting place- meet the guide inside the museum. 30 min train…"
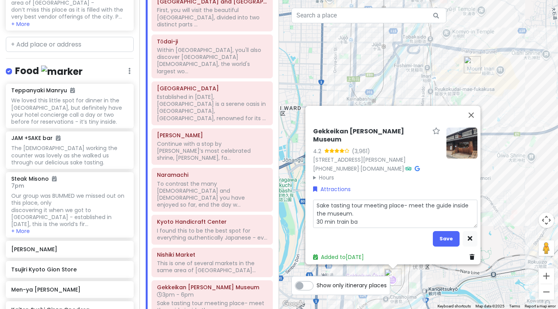
type textarea "x"
type textarea "Sake tasting tour meeting place- meet the guide inside the museum. 30 min train…"
type textarea "x"
type textarea "Sake tasting tour meeting place- meet the guide inside the museum. 30 min train…"
type textarea "x"
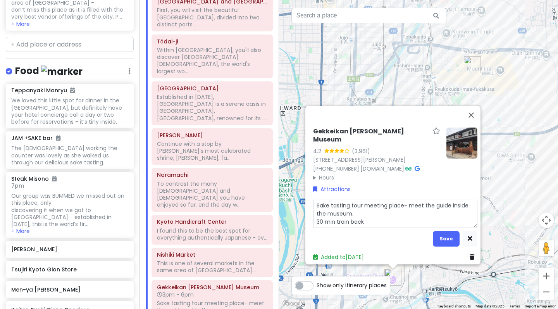
type textarea "Sake tasting tour meeting place- meet the guide inside the museum. 30 min train…"
type textarea "x"
type textarea "Sake tasting tour meeting place- meet the guide inside the museum. 30 min train…"
type textarea "x"
type textarea "Sake tasting tour meeting place- meet the guide inside the museum. 30 min train…"
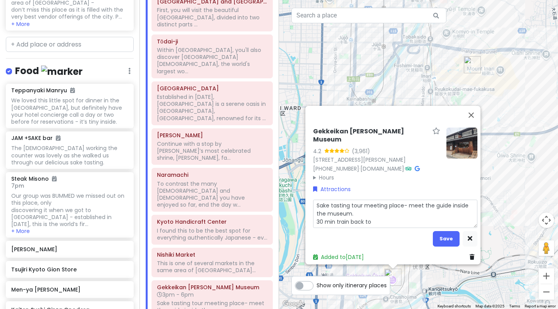
type textarea "x"
type textarea "Sake tasting tour meeting place- meet the guide inside the museum. 30 min train…"
type textarea "x"
type textarea "Sake tasting tour meeting place- meet the guide inside the museum. 30 min train…"
type textarea "x"
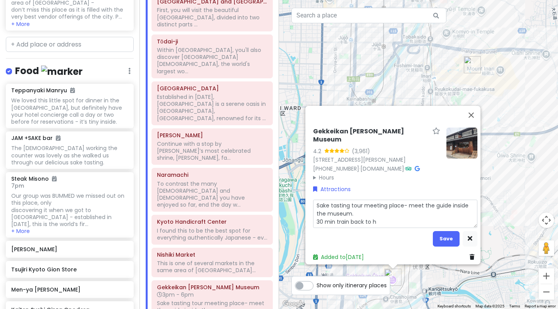
type textarea "Sake tasting tour meeting place- meet the guide inside the museum. 30 min train…"
type textarea "x"
type textarea "Sake tasting tour meeting place- meet the guide inside the museum. 30 min train…"
type textarea "x"
type textarea "Sake tasting tour meeting place- meet the guide inside the museum. 30 min train…"
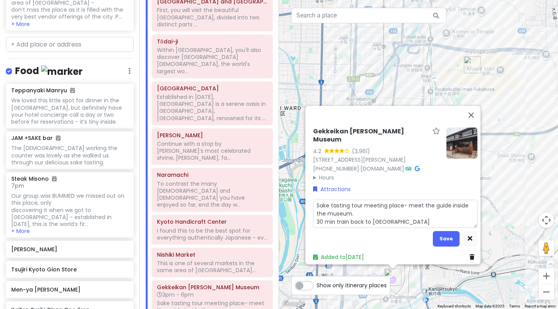
type textarea "x"
type textarea "Sake tasting tour meeting place- meet the guide inside the museum. 30 min train…"
type textarea "x"
type textarea "Sake tasting tour meeting place- meet the guide inside the museum. 30 min train…"
type textarea "x"
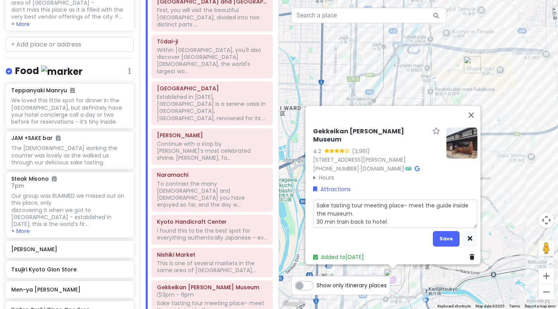
type textarea "Sake tasting tour meeting place- meet the guide inside the museum. 30 min train…"
type textarea "x"
type textarea "Sake tasting tour meeting place- meet the guide inside the museum. 30 min train…"
click at [345, 218] on textarea "Sake tasting tour meeting place- meet the guide inside the museum. 30 min train…" at bounding box center [395, 214] width 164 height 28
type textarea "x"
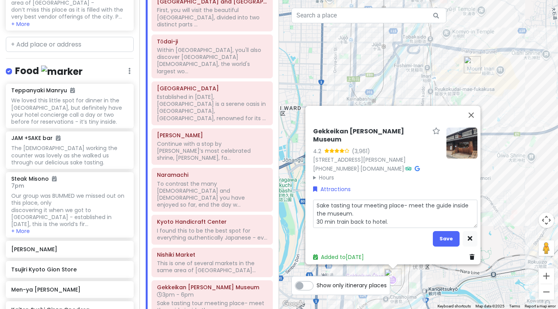
type textarea "Sake tasting tour meeting place- meet the guide inside the museum. 30 min train…"
type textarea "x"
type textarea "Sake tasting tour meeting place- meet the guide inside the museum. 30 min train…"
type textarea "x"
type textarea "Sake tasting tour meeting place- meet the guide inside the museum. 30 min train…"
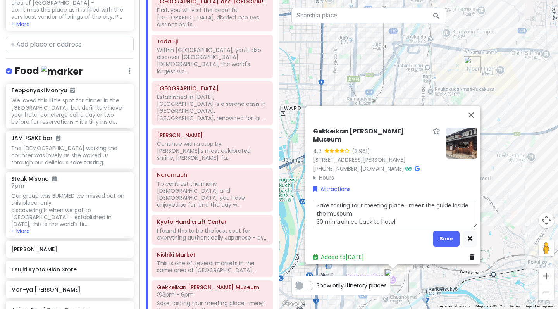
type textarea "x"
type textarea "Sake tasting tour meeting place- meet the guide inside the museum. 30 min train…"
type textarea "x"
type textarea "Sake tasting tour meeting place- meet the guide inside the museum. 30 min train…"
type textarea "x"
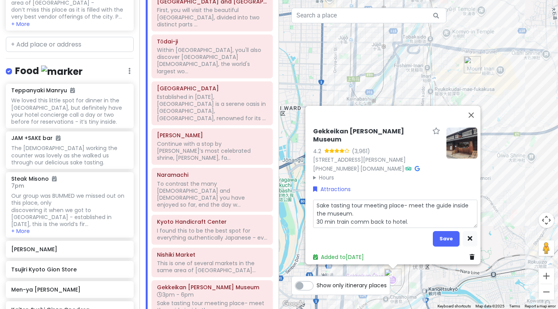
type textarea "Sake tasting tour meeting place- meet the guide inside the museum. 30 min train…"
type textarea "x"
type textarea "Sake tasting tour meeting place- meet the guide inside the museum. 30 min train…"
type textarea "x"
type textarea "Sake tasting tour meeting place- meet the guide inside the museum. 30 min train…"
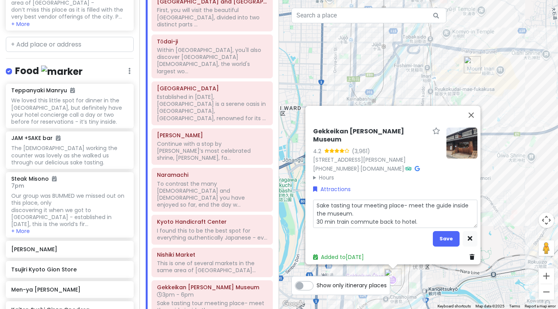
click at [422, 216] on textarea "Sake tasting tour meeting place- meet the guide inside the museum. 30 min train…" at bounding box center [395, 214] width 164 height 28
type textarea "x"
type textarea "Sake tasting tour meeting place- meet the guide inside the museum. 30 min train…"
type textarea "x"
type textarea "Sake tasting tour meeting place- meet the guide inside the museum. 30 min train…"
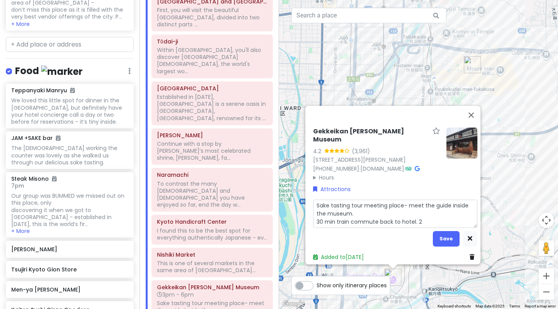
type textarea "x"
type textarea "Sake tasting tour meeting place- meet the guide inside the museum. 30 min train…"
type textarea "x"
type textarea "Sake tasting tour meeting place- meet the guide inside the museum. 30 min train…"
type textarea "x"
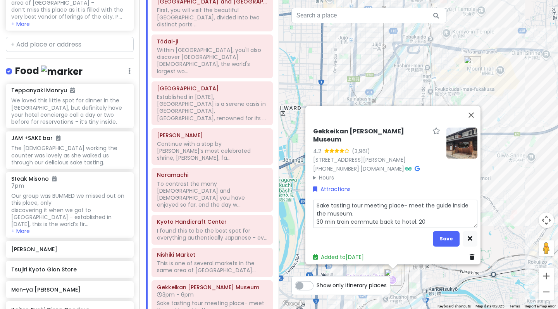
type textarea "Sake tasting tour meeting place- meet the guide inside the museum. 30 min train…"
type textarea "x"
type textarea "Sake tasting tour meeting place- meet the guide inside the museum. 30 min train…"
type textarea "x"
type textarea "Sake tasting tour meeting place- meet the guide inside the museum. 30 min train…"
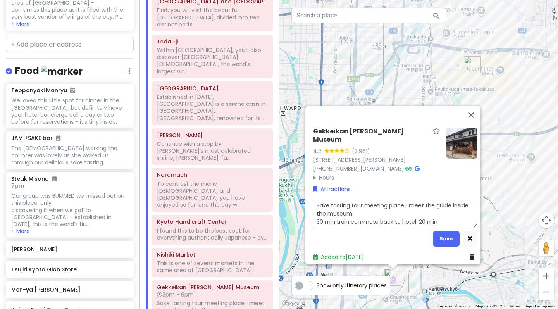
type textarea "x"
type textarea "Sake tasting tour meeting place- meet the guide inside the museum. 30 min train…"
type textarea "x"
type textarea "Sake tasting tour meeting place- meet the guide inside the museum. 30 min train…"
type textarea "x"
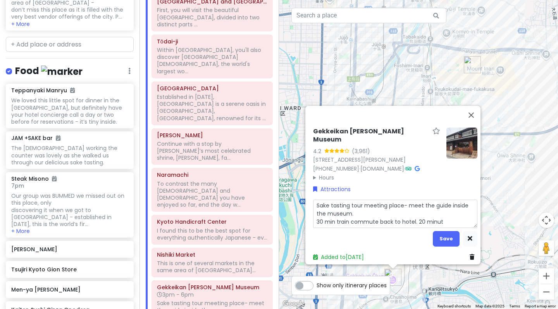
type textarea "Sake tasting tour meeting place- meet the guide inside the museum. 30 min train…"
type textarea "x"
type textarea "Sake tasting tour meeting place- meet the guide inside the museum. 30 min train…"
type textarea "x"
type textarea "Sake tasting tour meeting place- meet the guide inside the museum. 30 min train…"
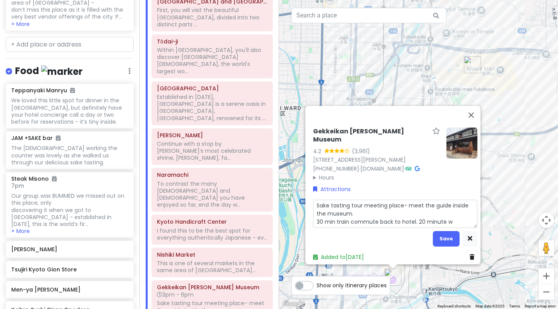
type textarea "x"
type textarea "Sake tasting tour meeting place- meet the guide inside the museum. 30 min train…"
type textarea "x"
type textarea "Sake tasting tour meeting place- meet the guide inside the museum. 30 min train…"
type textarea "x"
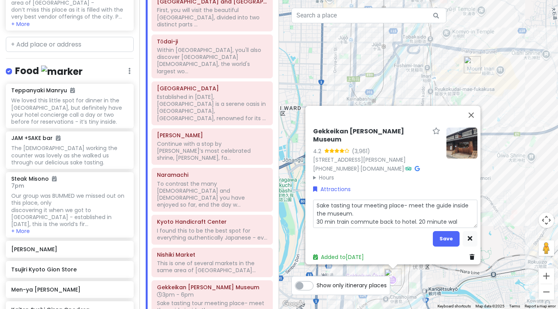
type textarea "Sake tasting tour meeting place- meet the guide inside the museum. 30 min train…"
type textarea "x"
type textarea "Sake tasting tour meeting place- meet the guide inside the museum. 30 min train…"
type textarea "x"
type textarea "Sake tasting tour meeting place- meet the guide inside the museum. 30 min train…"
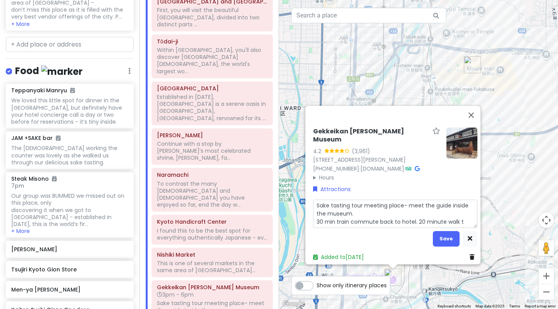
type textarea "x"
type textarea "Sake tasting tour meeting place- meet the guide inside the museum. 30 min train…"
type textarea "x"
type textarea "Sake tasting tour meeting place- meet the guide inside the museum. 30 min train…"
type textarea "x"
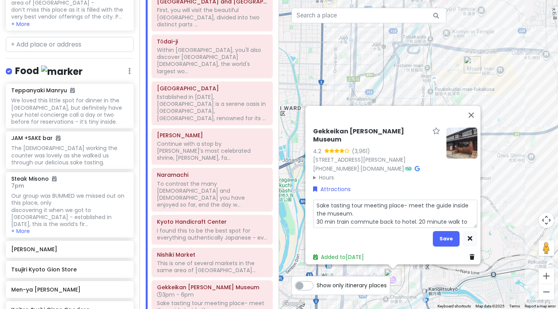
type textarea "Sake tasting tour meeting place- meet the guide inside the museum. 30 min train…"
type textarea "x"
type textarea "Sake tasting tour meeting place- meet the guide inside the museum. 30 min train…"
type textarea "x"
type textarea "Sake tasting tour meeting place- meet the guide inside the museum. 30 min train…"
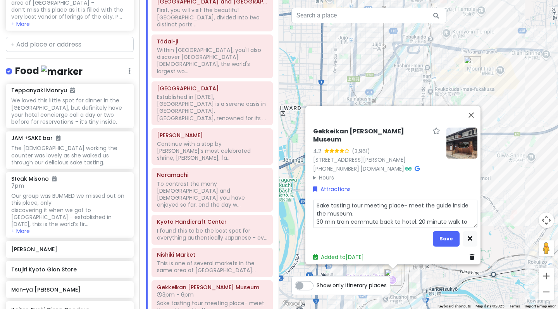
type textarea "x"
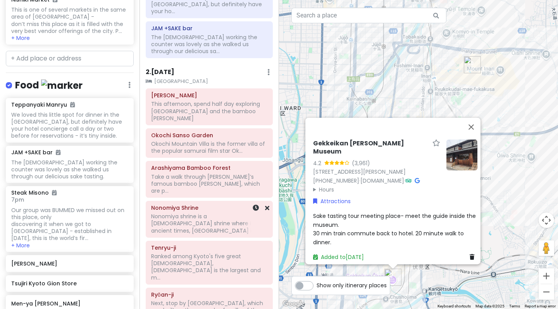
scroll to position [200, 0]
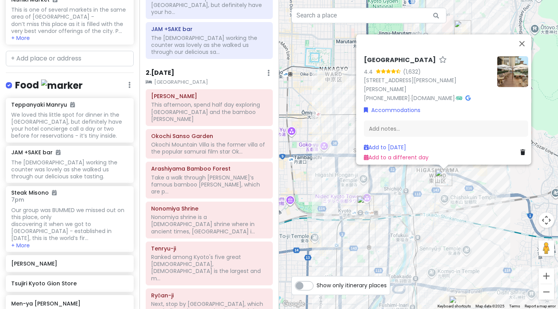
click at [162, 69] on h6 "2 . [DATE]" at bounding box center [160, 73] width 29 height 8
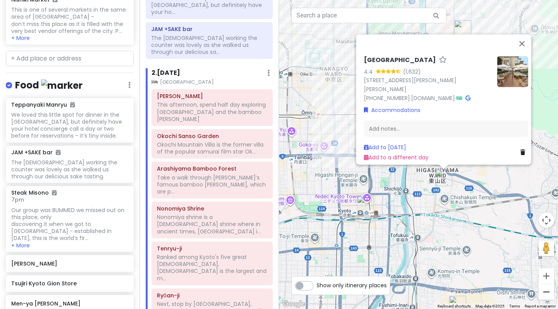
click at [542, 284] on button "Zoom out" at bounding box center [547, 292] width 16 height 16
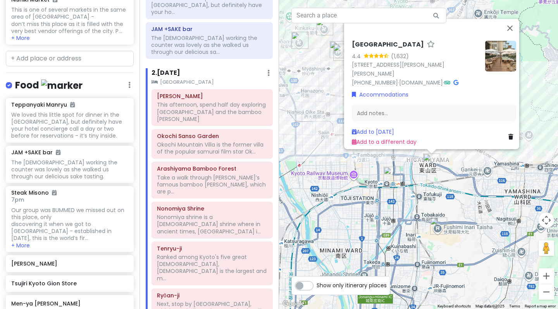
click at [542, 284] on button "Zoom out" at bounding box center [547, 292] width 16 height 16
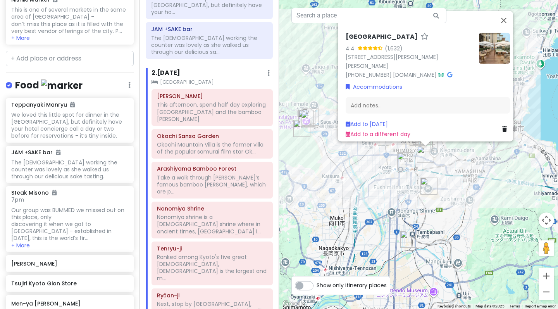
click at [376, 177] on div "[GEOGRAPHIC_DATA] 4.4 (1,632) 445-3 [PERSON_NAME], [GEOGRAPHIC_DATA][PERSON_NAM…" at bounding box center [418, 154] width 279 height 309
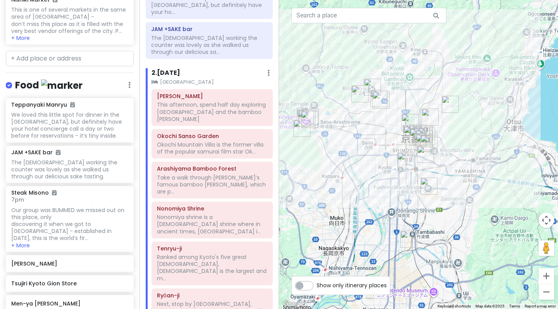
click at [453, 131] on div at bounding box center [418, 154] width 279 height 309
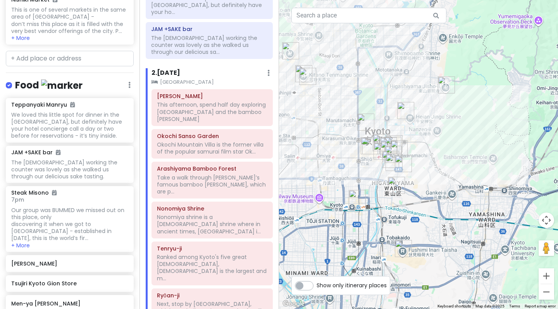
click at [443, 87] on img "Higashiyama Jisho-ji" at bounding box center [446, 84] width 17 height 17
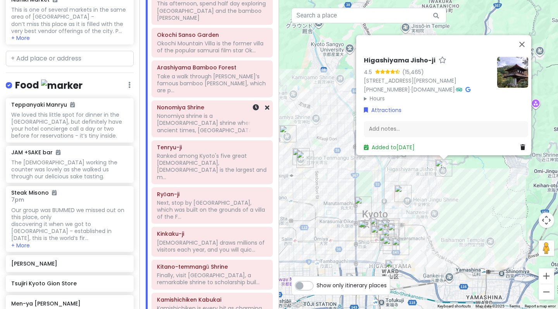
scroll to position [302, 0]
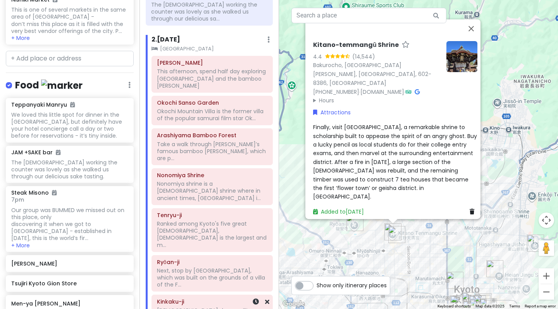
scroll to position [233, 0]
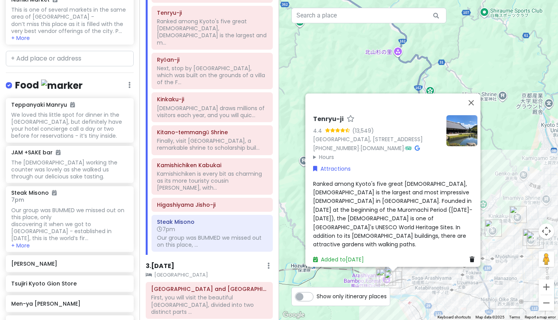
scroll to position [437, 0]
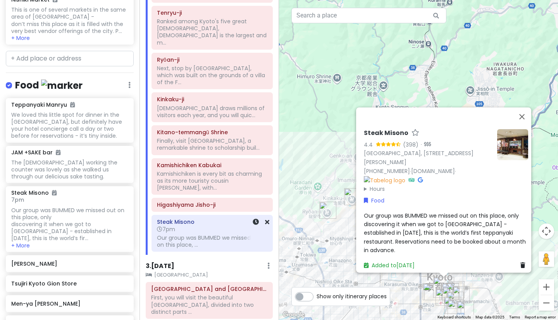
scroll to position [435, 0]
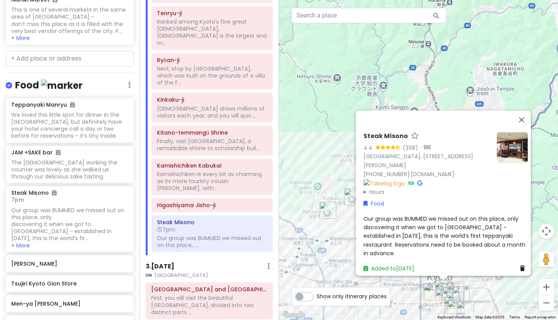
click at [488, 245] on div "Our group was BUMMED we missed out on this place, only discovering it when we g…" at bounding box center [446, 235] width 164 height 43
click at [362, 89] on div "Steak Misono 4.4 (398) · [GEOGRAPHIC_DATA], [STREET_ADDRESS][PERSON_NAME] [PHON…" at bounding box center [418, 160] width 279 height 320
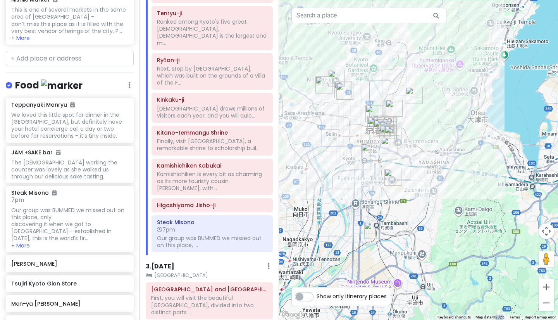
drag, startPoint x: 345, startPoint y: 230, endPoint x: 345, endPoint y: 145, distance: 84.9
click at [345, 145] on div at bounding box center [418, 160] width 279 height 320
click at [167, 262] on h6 "3 . [DATE]" at bounding box center [160, 266] width 29 height 8
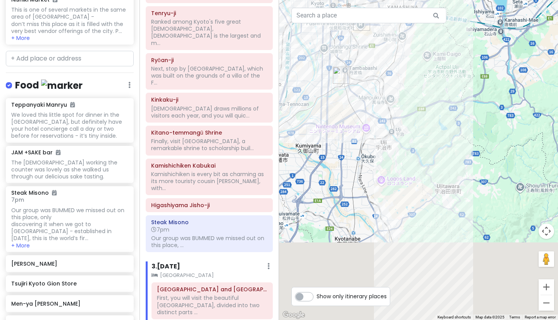
drag, startPoint x: 421, startPoint y: 190, endPoint x: 389, endPoint y: 28, distance: 165.9
click at [389, 28] on div at bounding box center [418, 160] width 279 height 320
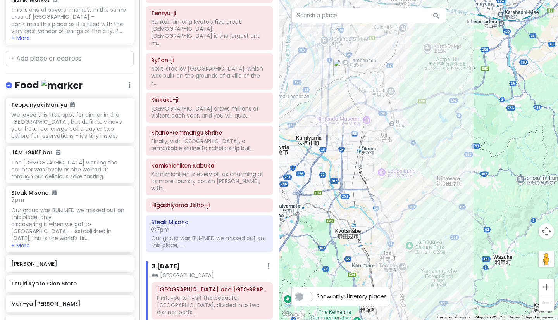
drag, startPoint x: 450, startPoint y: 172, endPoint x: 360, endPoint y: 2, distance: 193.0
click at [360, 2] on div at bounding box center [418, 160] width 279 height 320
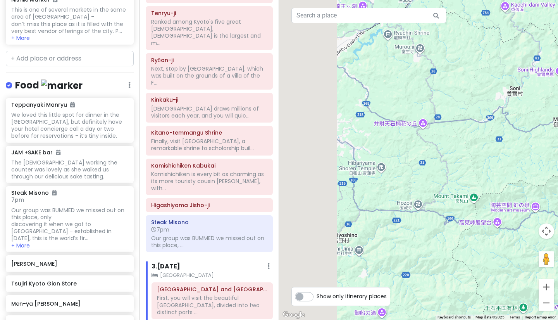
drag, startPoint x: 331, startPoint y: 81, endPoint x: 425, endPoint y: 116, distance: 100.2
click at [425, 116] on div at bounding box center [418, 160] width 279 height 320
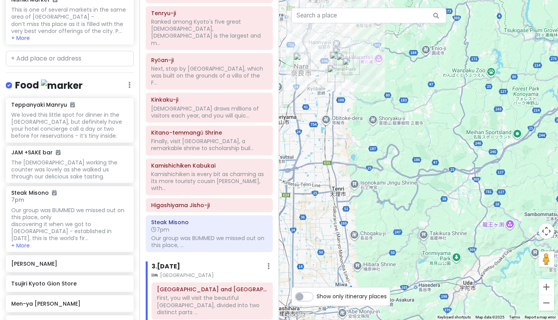
drag, startPoint x: 405, startPoint y: 88, endPoint x: 410, endPoint y: 251, distance: 162.9
click at [410, 251] on div at bounding box center [418, 160] width 279 height 320
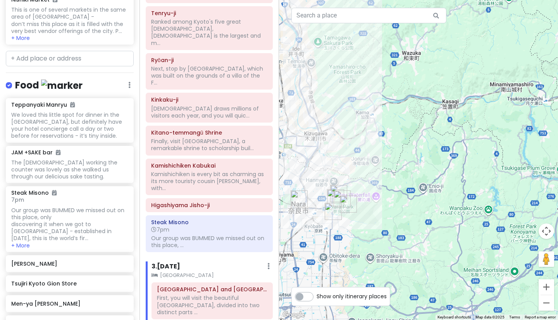
drag, startPoint x: 414, startPoint y: 269, endPoint x: 400, endPoint y: 208, distance: 62.1
click at [400, 208] on div at bounding box center [418, 160] width 279 height 320
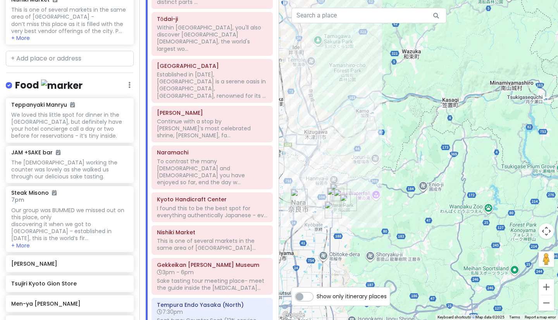
scroll to position [745, 0]
click at [180, 260] on div "Gekkeikan [PERSON_NAME][GEOGRAPHIC_DATA] 3pm - 6pm Sake tasting tour meeting pl…" at bounding box center [212, 276] width 110 height 33
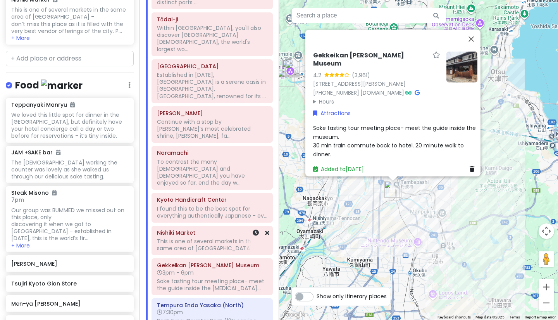
click at [184, 227] on div "Nishiki Market This is one of several markets in the same area of [GEOGRAPHIC_D…" at bounding box center [212, 240] width 110 height 26
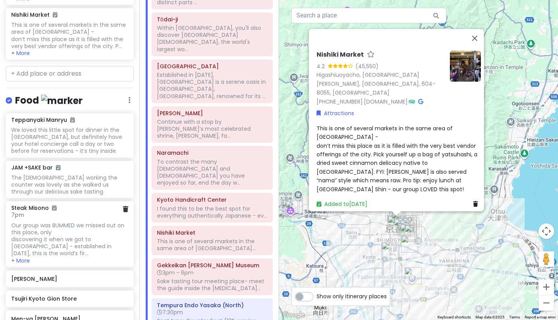
scroll to position [1347, 0]
click at [66, 272] on div "[PERSON_NAME]" at bounding box center [66, 277] width 111 height 11
